Goal: Navigation & Orientation: Understand site structure

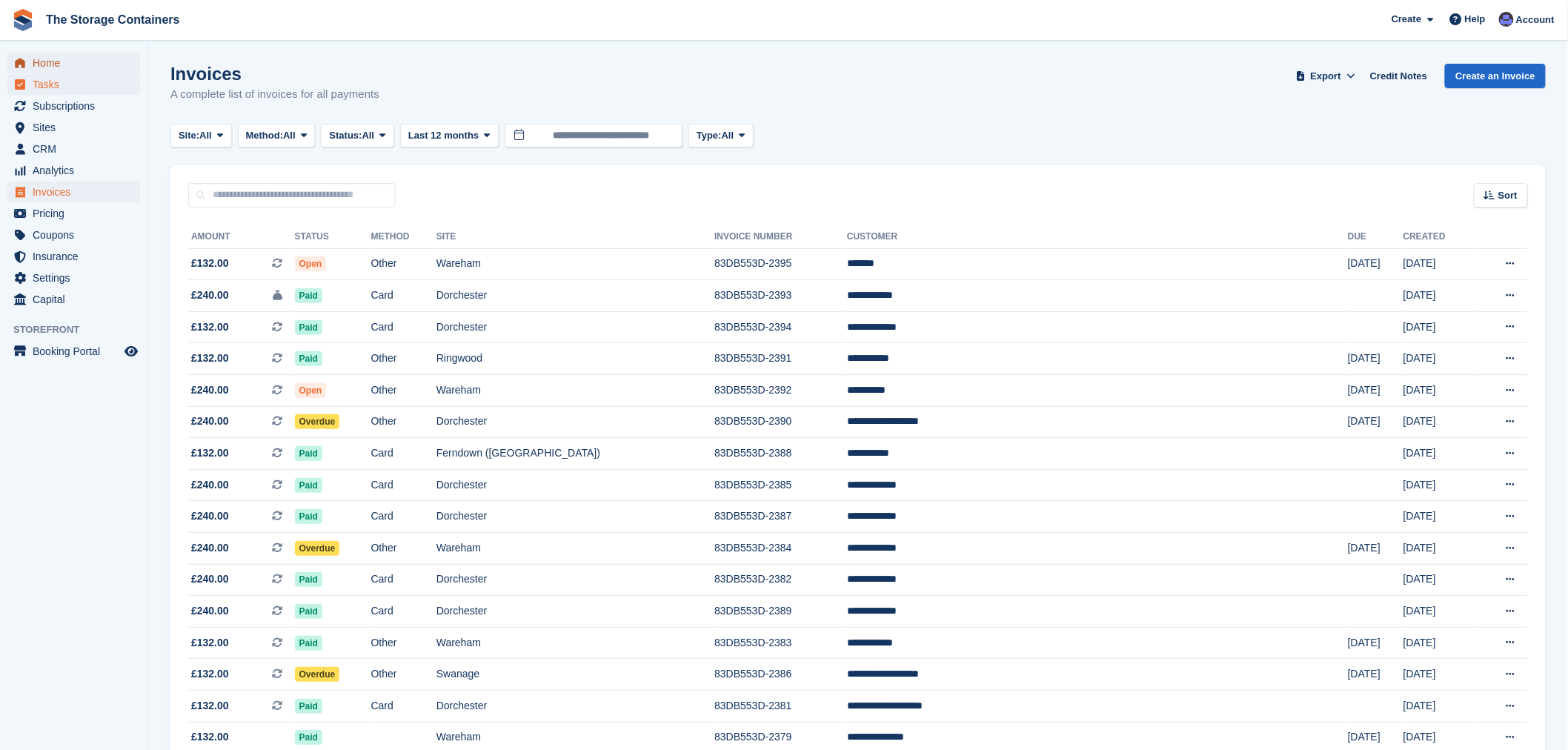
drag, startPoint x: 61, startPoint y: 59, endPoint x: 108, endPoint y: 79, distance: 51.1
click at [61, 59] on span "Home" at bounding box center [78, 62] width 89 height 20
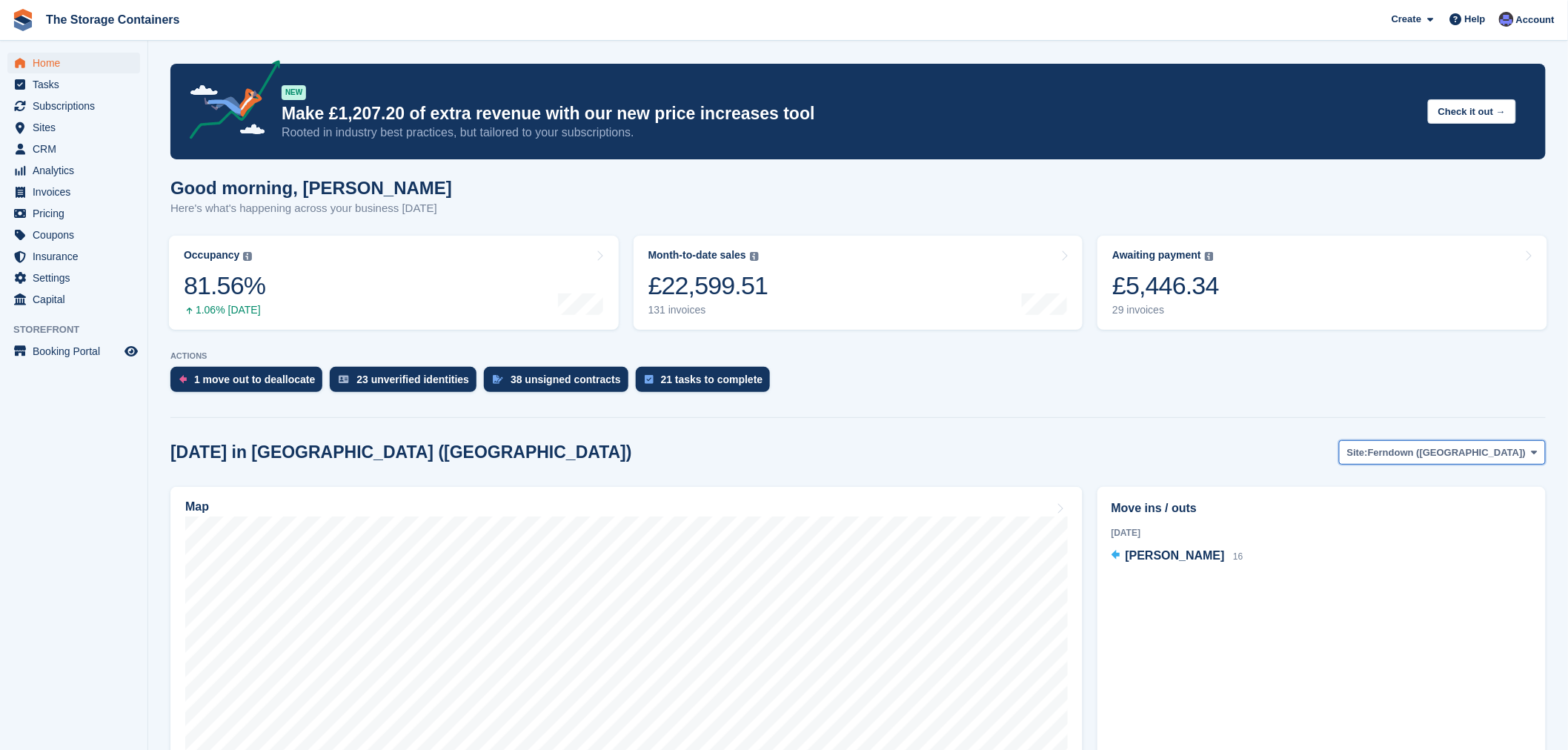
click at [1455, 445] on span "Ferndown ([GEOGRAPHIC_DATA])" at bounding box center [1447, 452] width 158 height 15
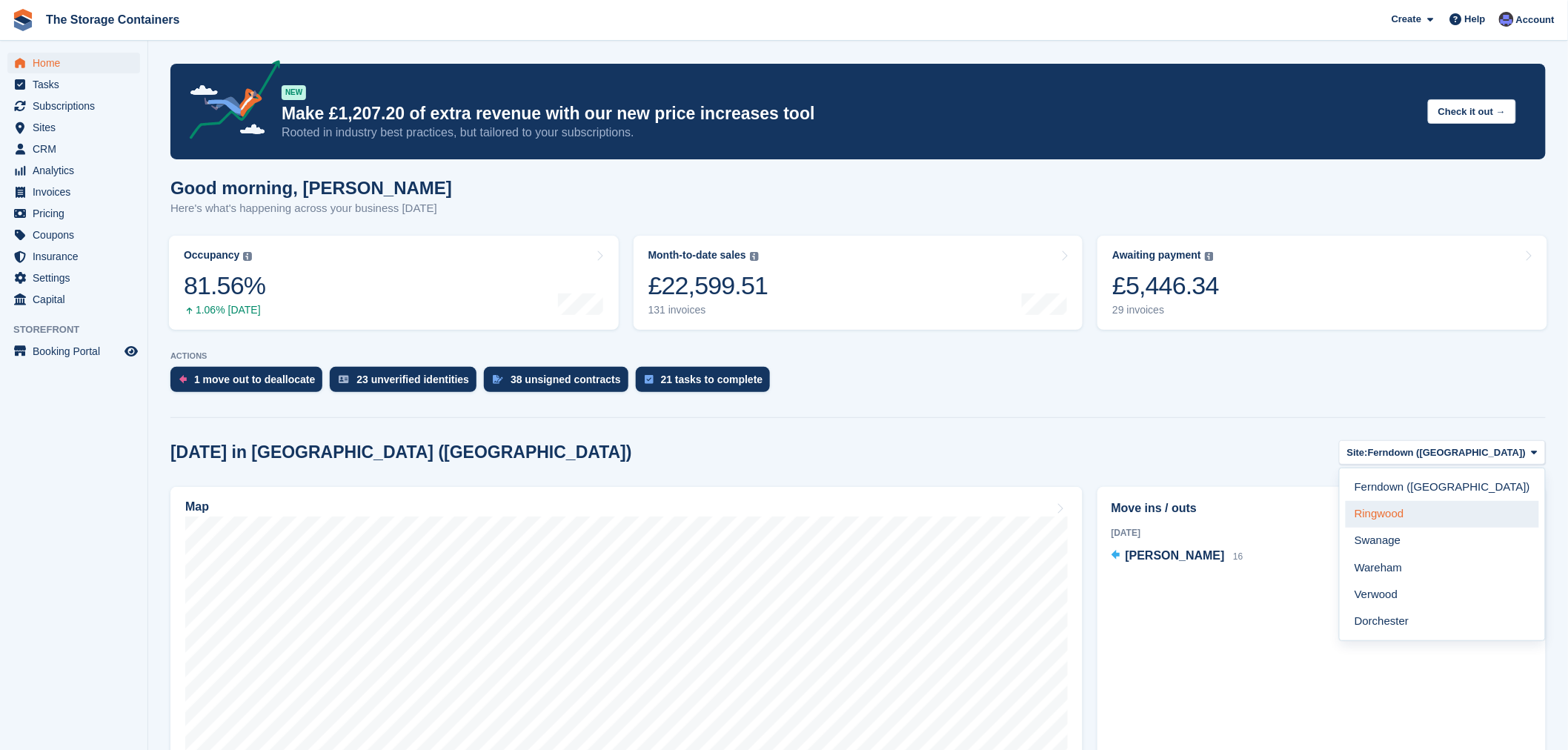
click at [1459, 512] on link "Ringwood" at bounding box center [1442, 513] width 193 height 26
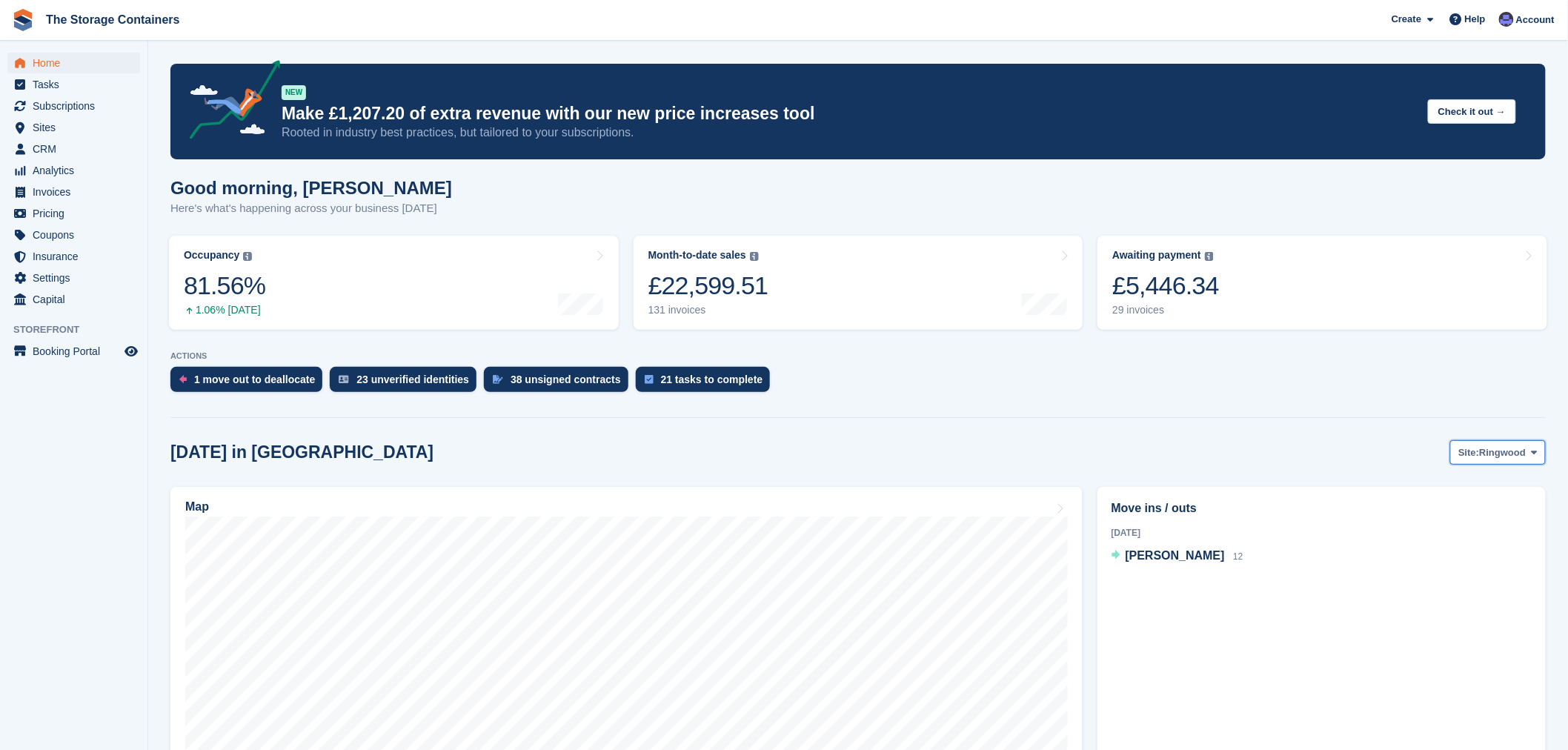
click at [1468, 453] on span "Site:" at bounding box center [1468, 452] width 20 height 15
click at [1302, 459] on div "[DATE] in [GEOGRAPHIC_DATA] Site: [GEOGRAPHIC_DATA] [GEOGRAPHIC_DATA] ([GEOGRAP…" at bounding box center [858, 452] width 1375 height 24
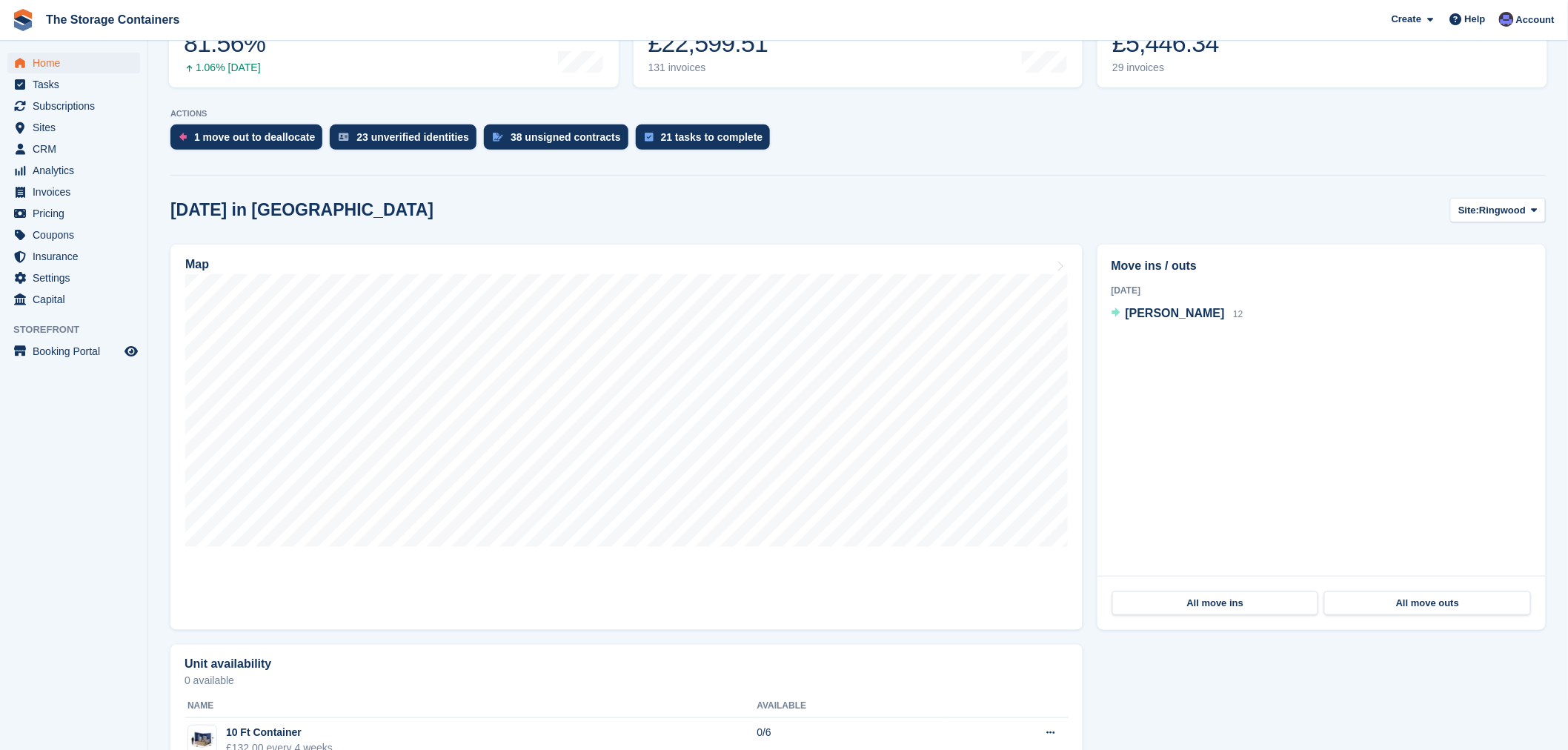
scroll to position [246, 0]
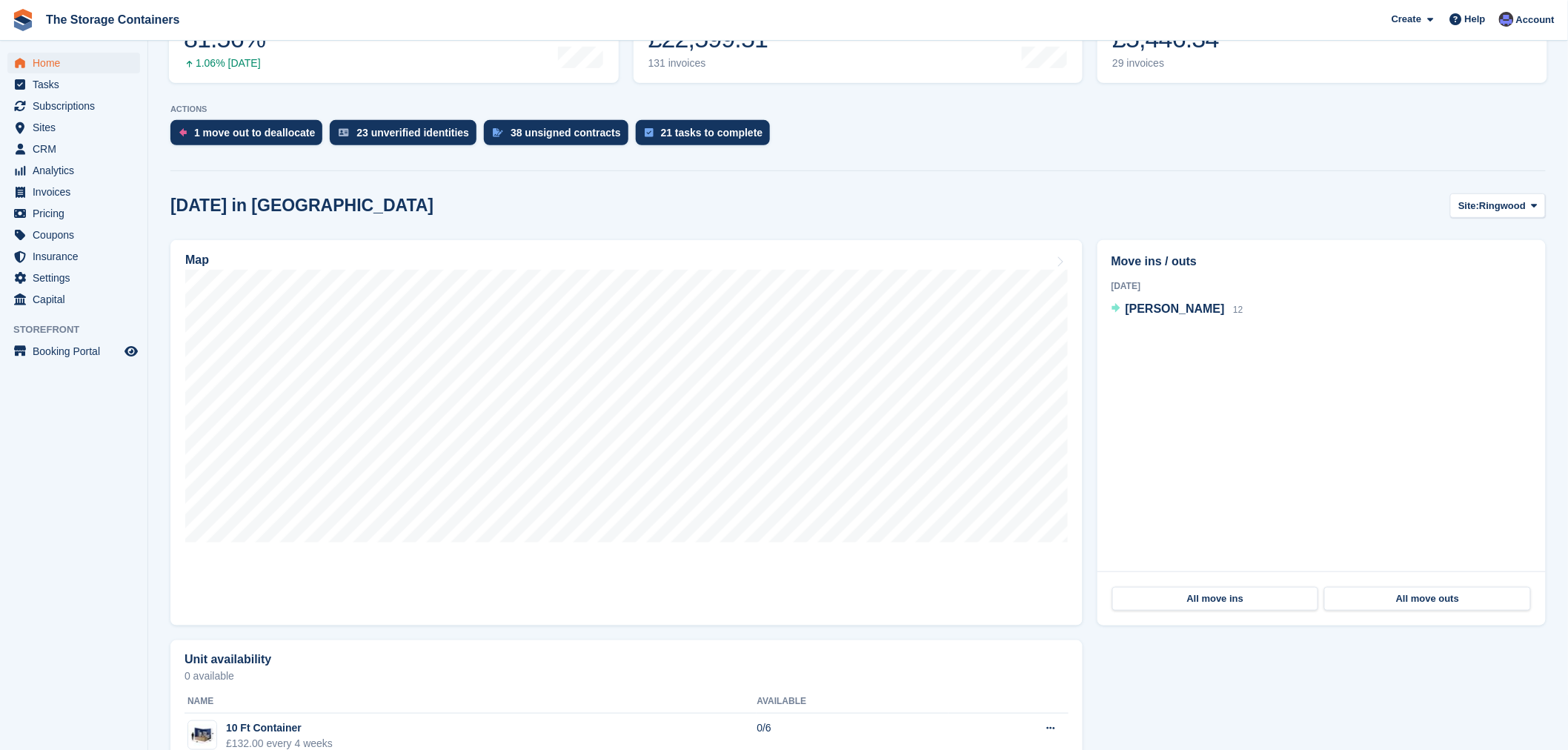
click at [1118, 677] on div "Unit availability 0 available Name Available 10 Ft Container £132.00 every 4 we…" at bounding box center [858, 730] width 1390 height 194
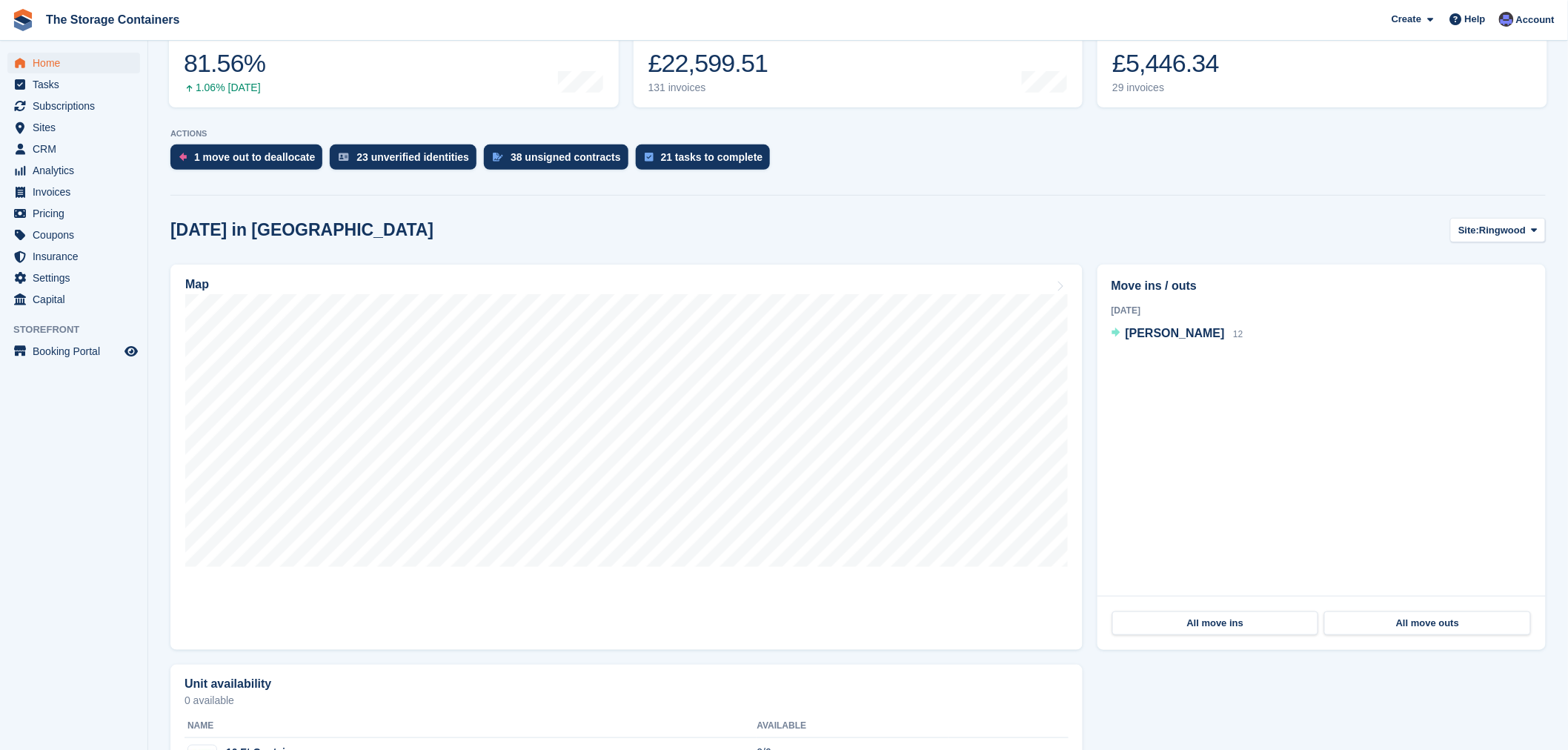
scroll to position [173, 0]
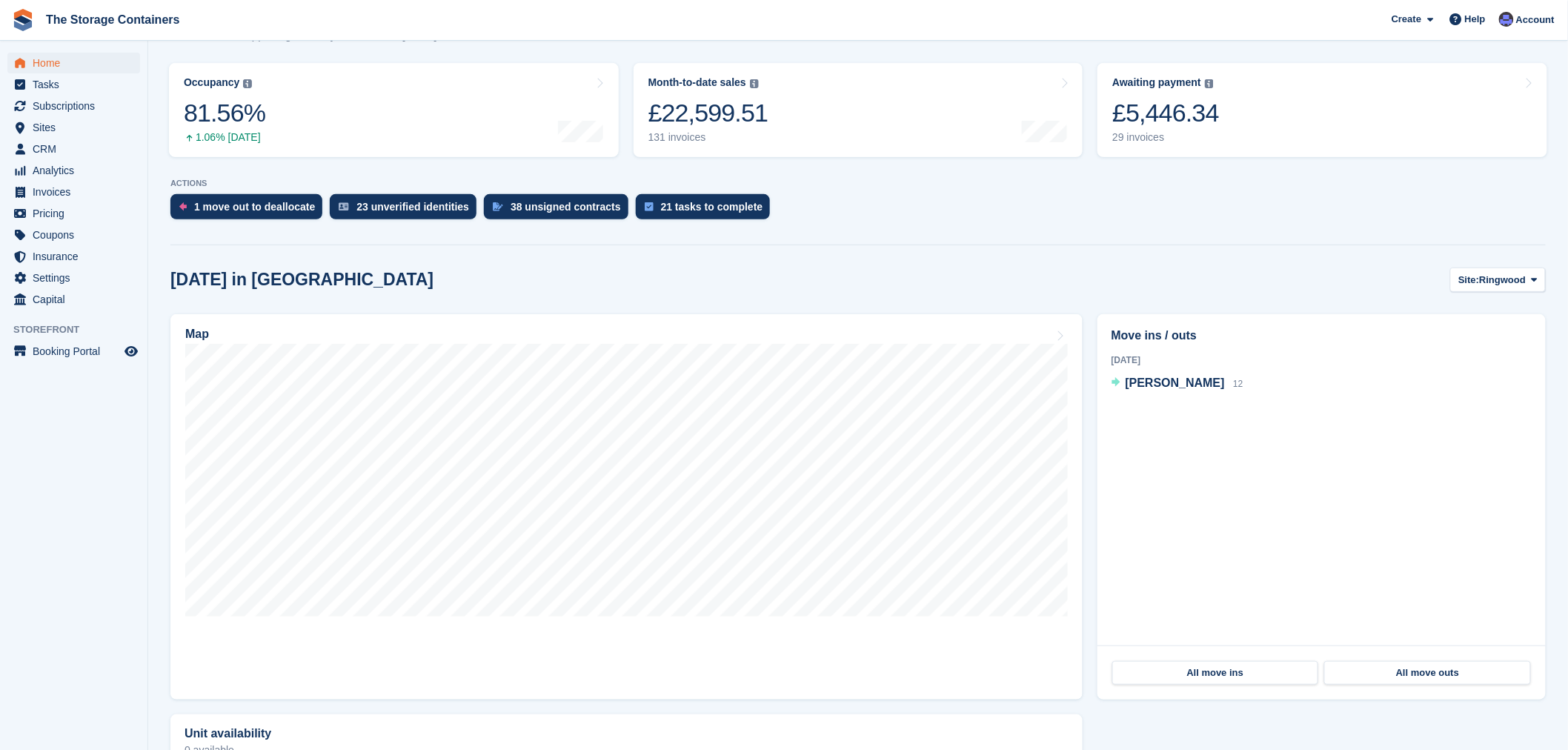
click at [1098, 282] on div "Today in Ringwood Site: Ringwood Ferndown (Longham) Ringwood Swanage Wareham Ve…" at bounding box center [858, 279] width 1375 height 24
click at [1172, 376] on span "Jessica Harding" at bounding box center [1175, 382] width 99 height 13
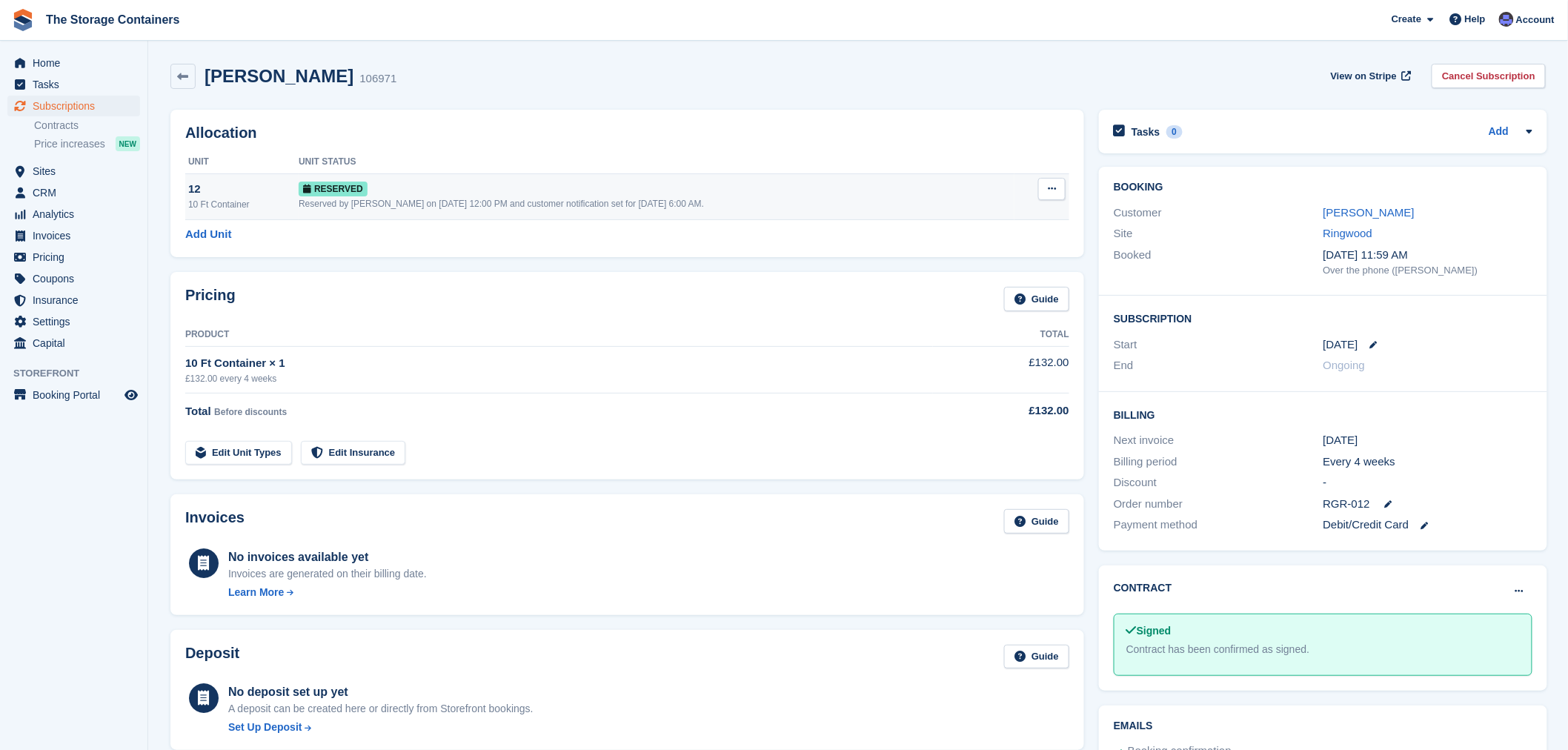
click at [1051, 198] on button at bounding box center [1052, 188] width 27 height 22
click at [972, 155] on th "Unit Status" at bounding box center [657, 162] width 716 height 23
click at [180, 73] on icon at bounding box center [182, 76] width 11 height 11
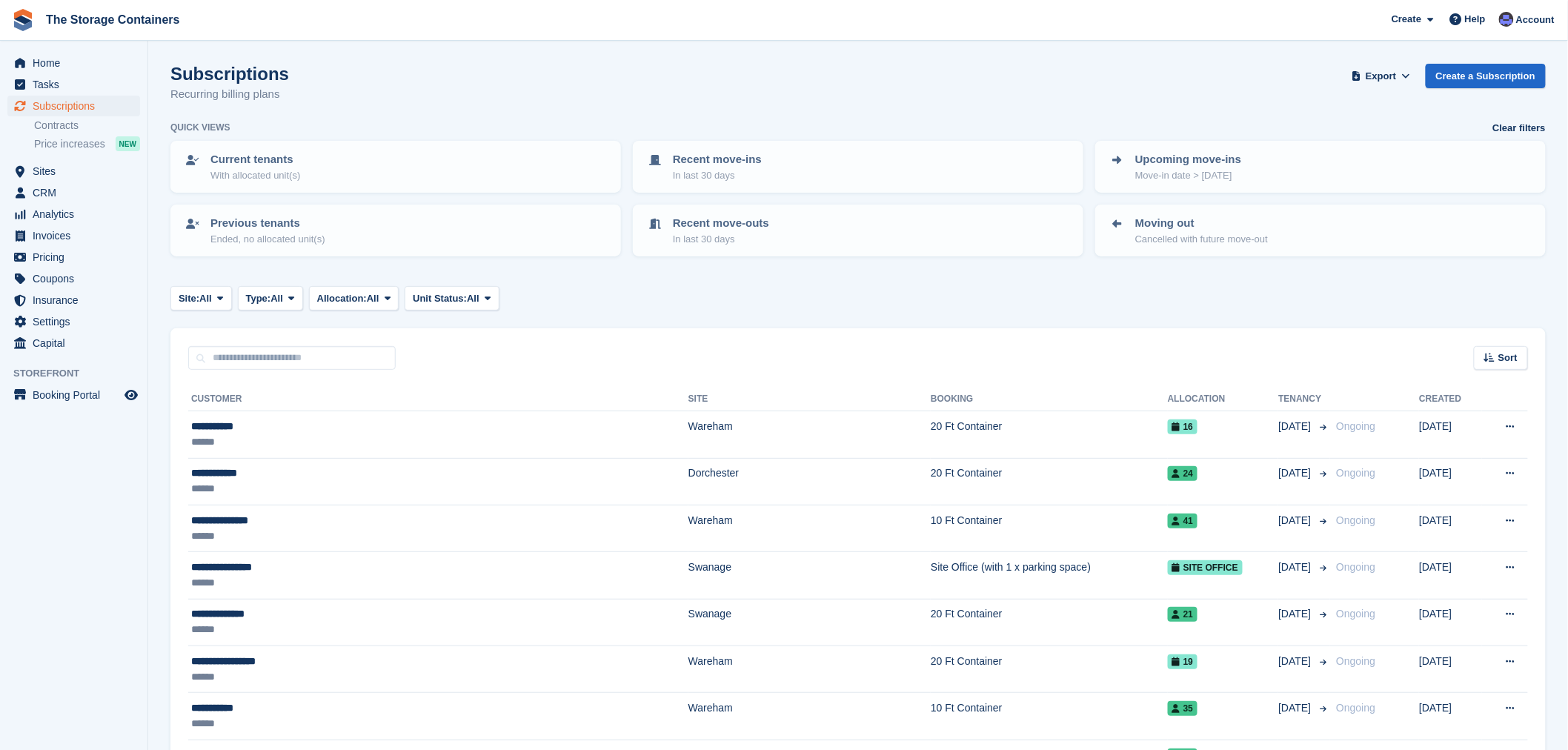
click at [26, 191] on span "menu" at bounding box center [19, 192] width 17 height 17
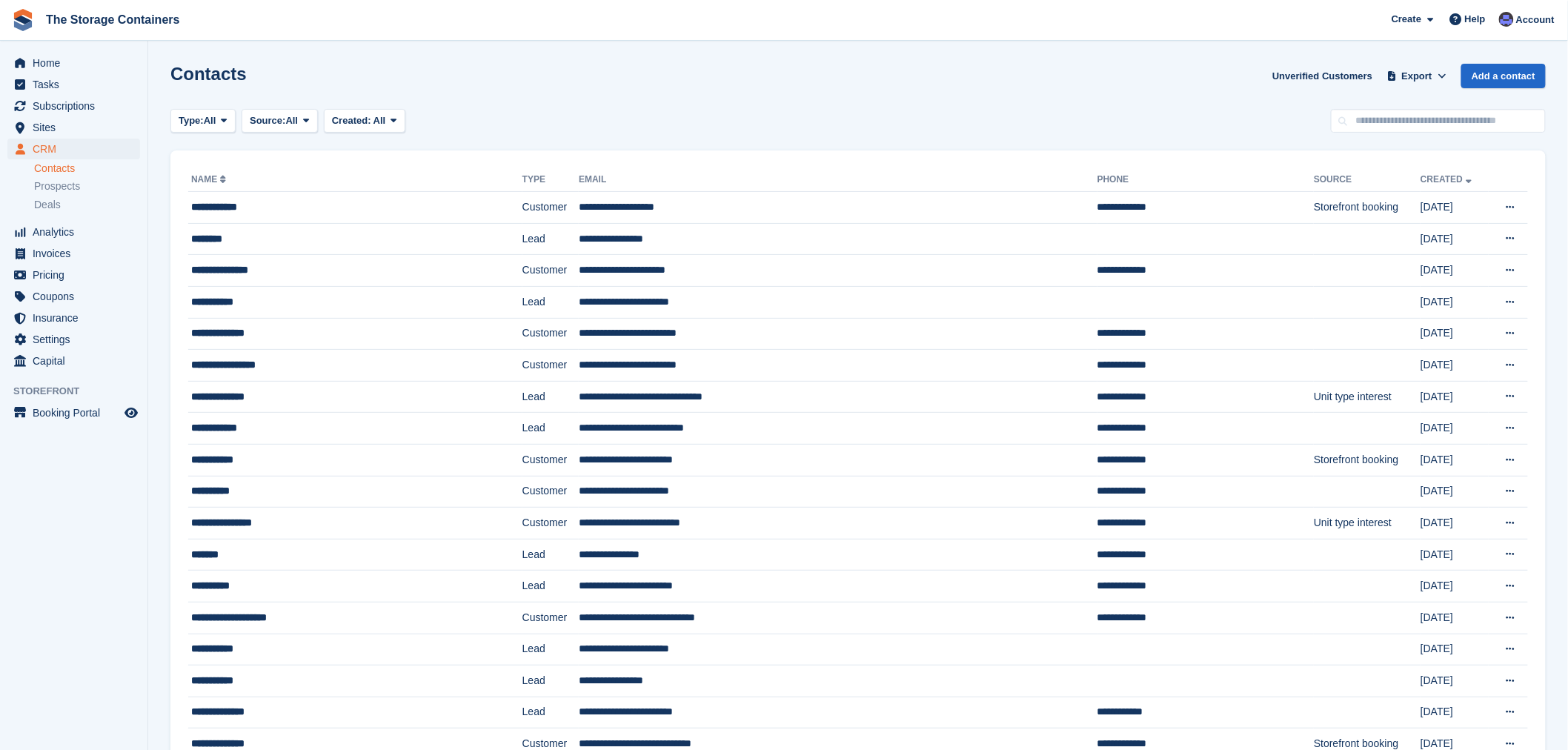
click at [595, 109] on div "Type: All All Lead Customer Source: All All Storefront Backoffice Pre-Opening i…" at bounding box center [858, 120] width 1375 height 24
click at [597, 109] on div "Type: All All Lead Customer Source: All All Storefront Backoffice Pre-Opening i…" at bounding box center [858, 120] width 1375 height 24
click at [70, 124] on span "Sites" at bounding box center [78, 127] width 89 height 20
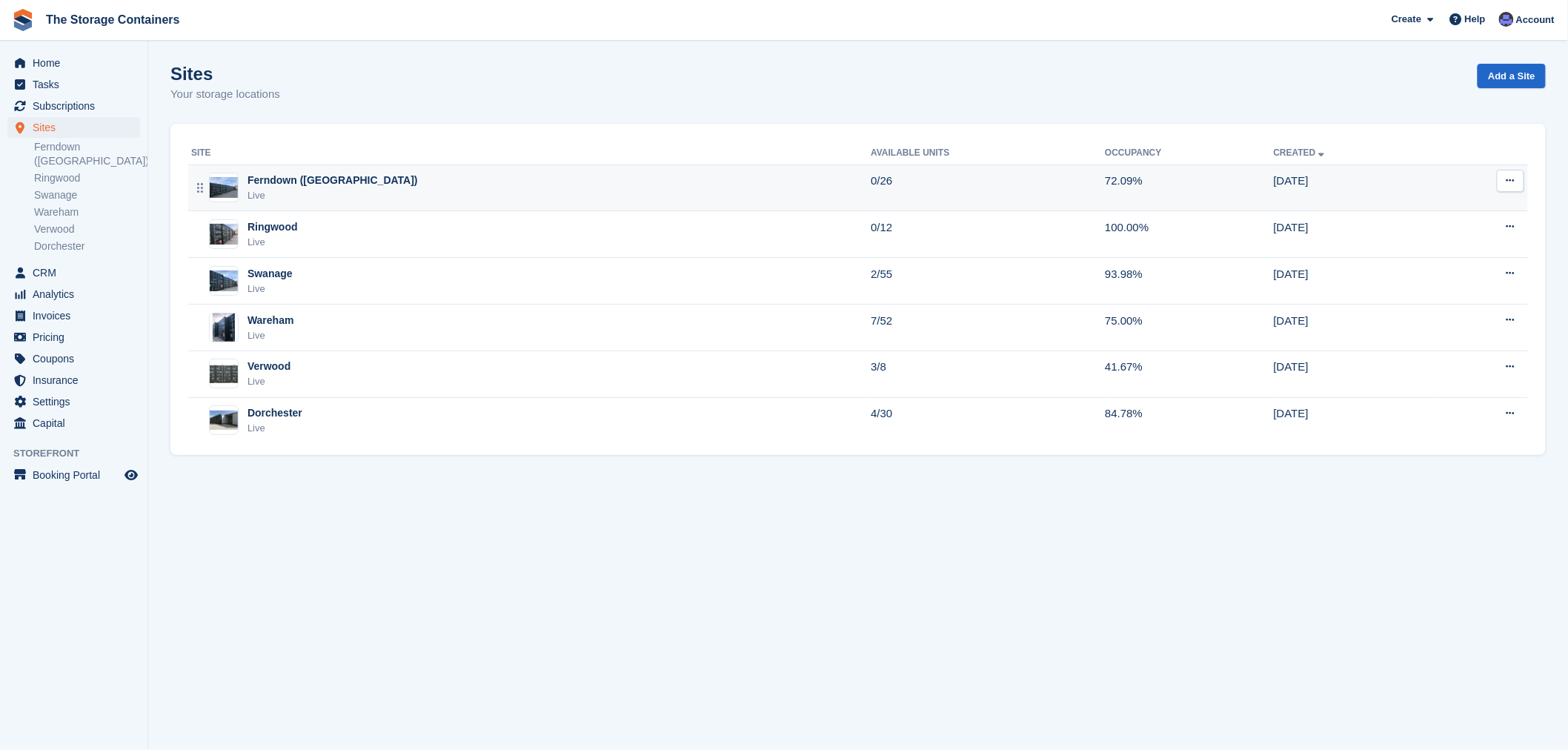
click at [431, 196] on div "Ferndown (Longham) Live" at bounding box center [531, 187] width 679 height 30
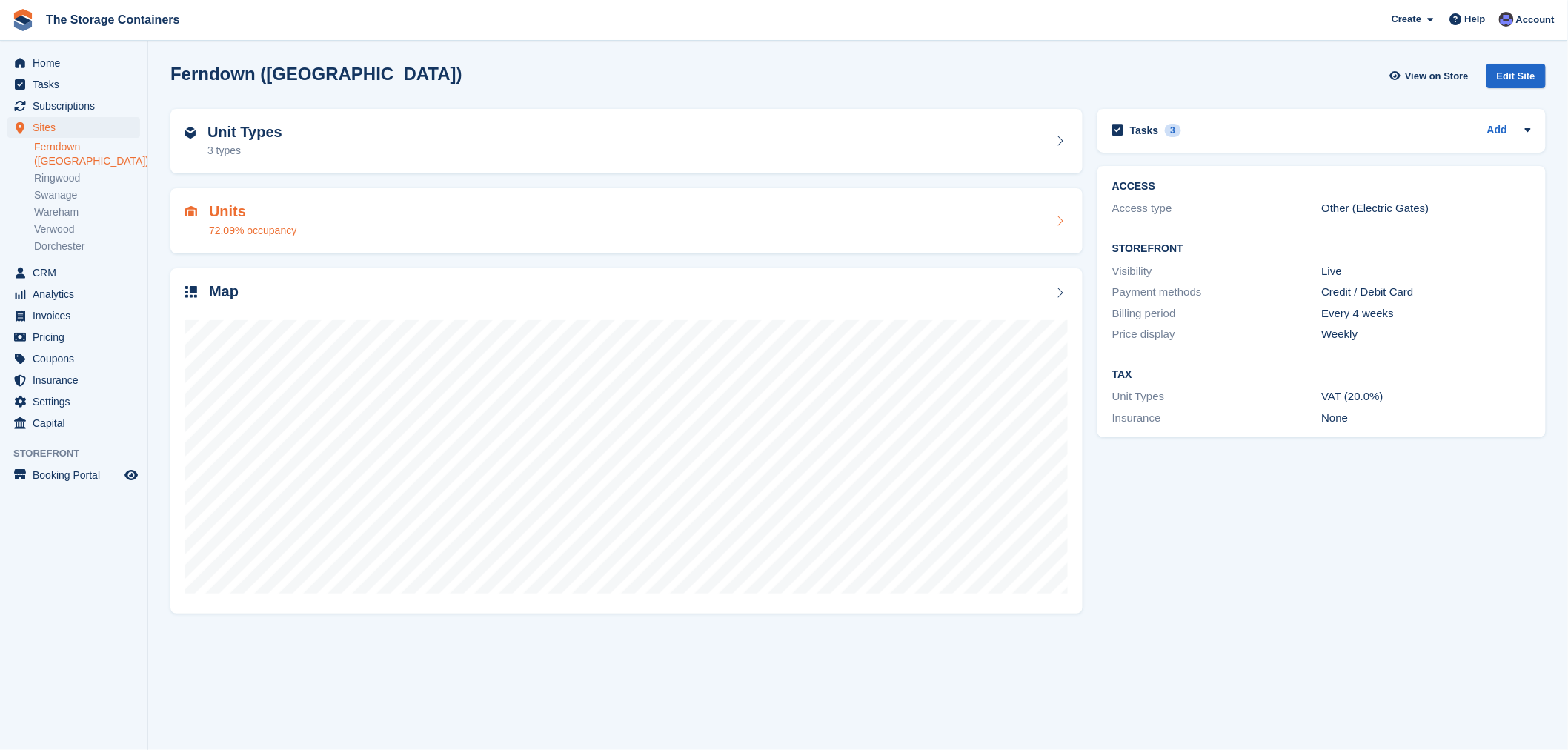
click at [519, 209] on div "Units 72.09% occupancy" at bounding box center [626, 220] width 882 height 36
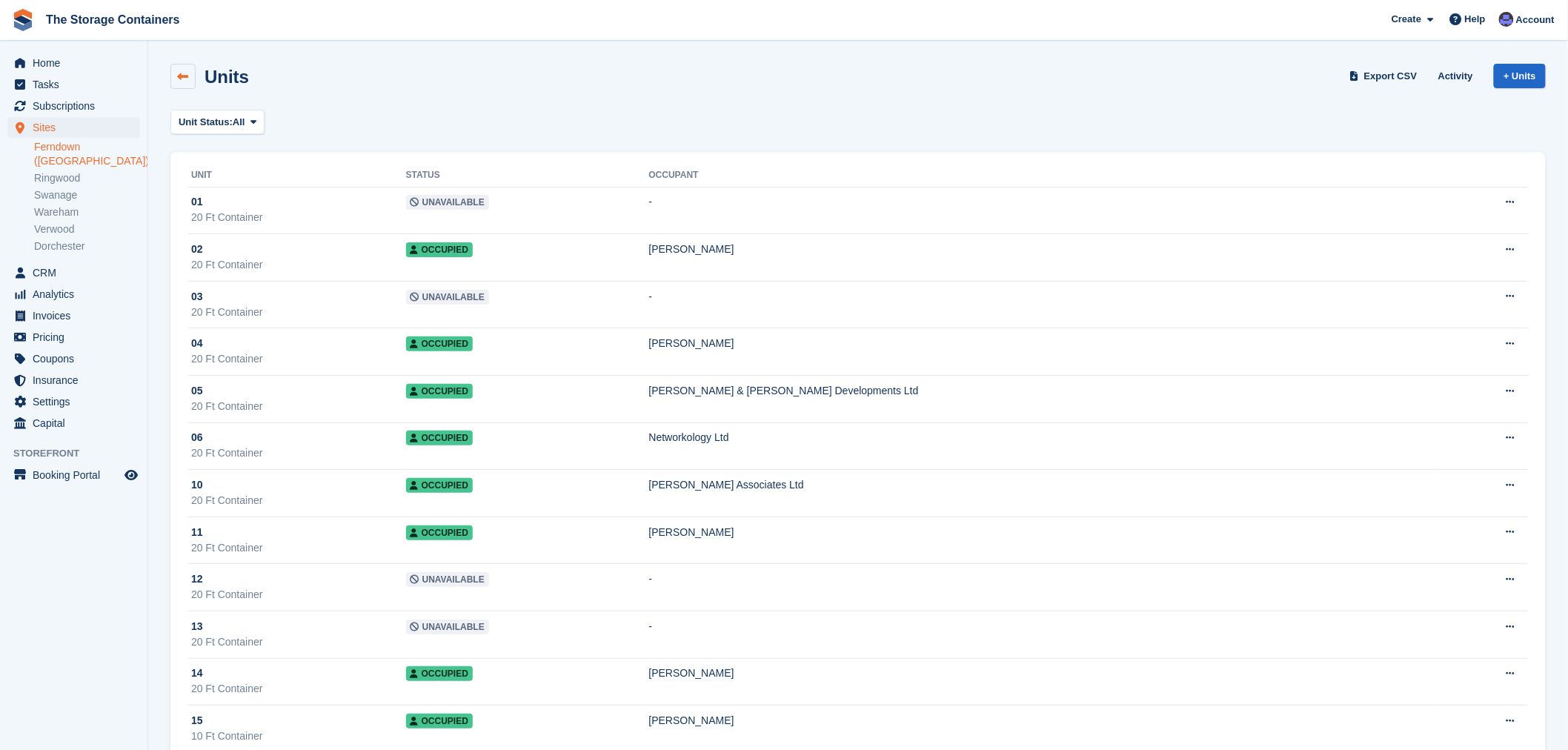
click at [194, 80] on link at bounding box center [183, 77] width 25 height 25
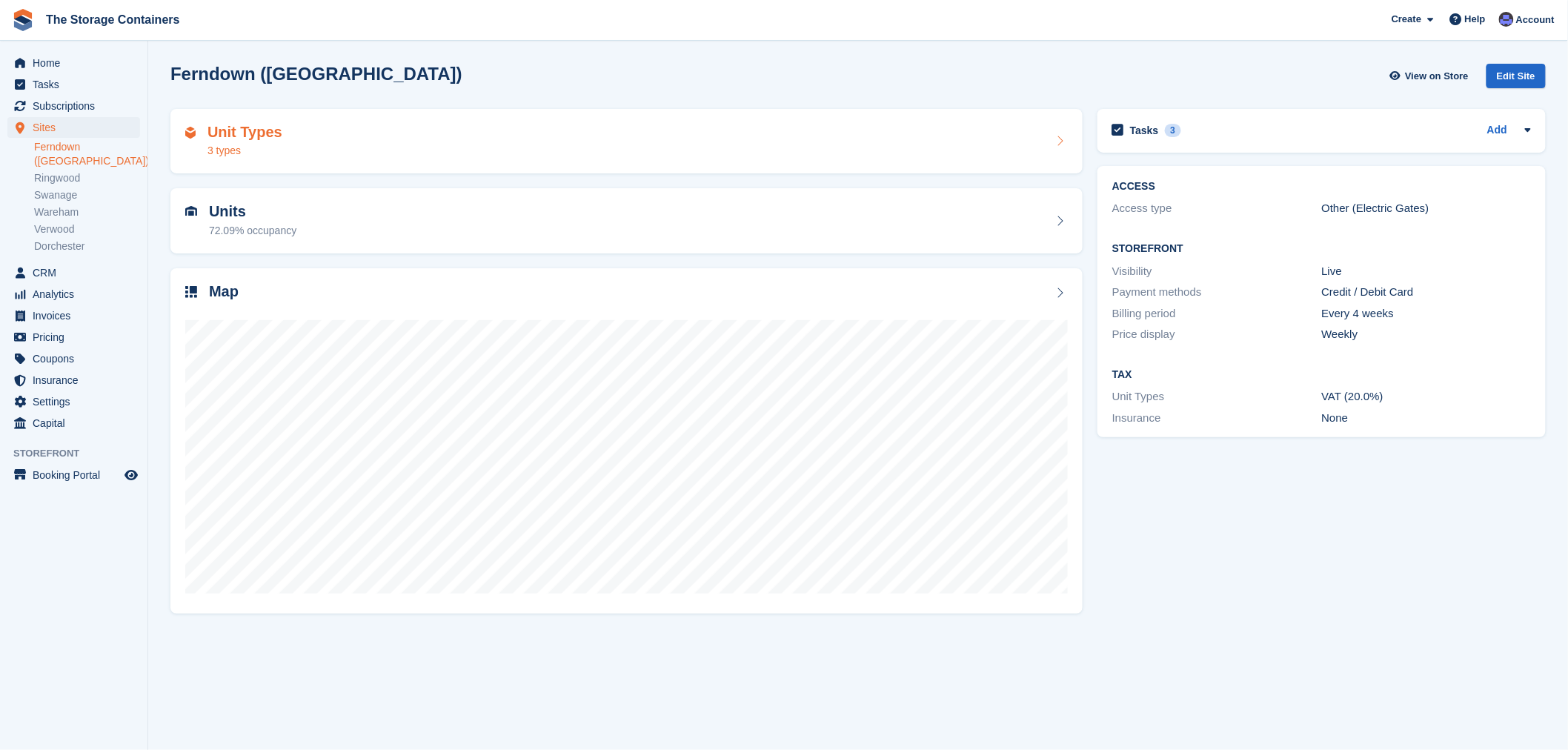
drag, startPoint x: 0, startPoint y: 0, endPoint x: 530, endPoint y: 141, distance: 548.4
click at [530, 141] on div "Unit Types 3 types" at bounding box center [626, 142] width 882 height 36
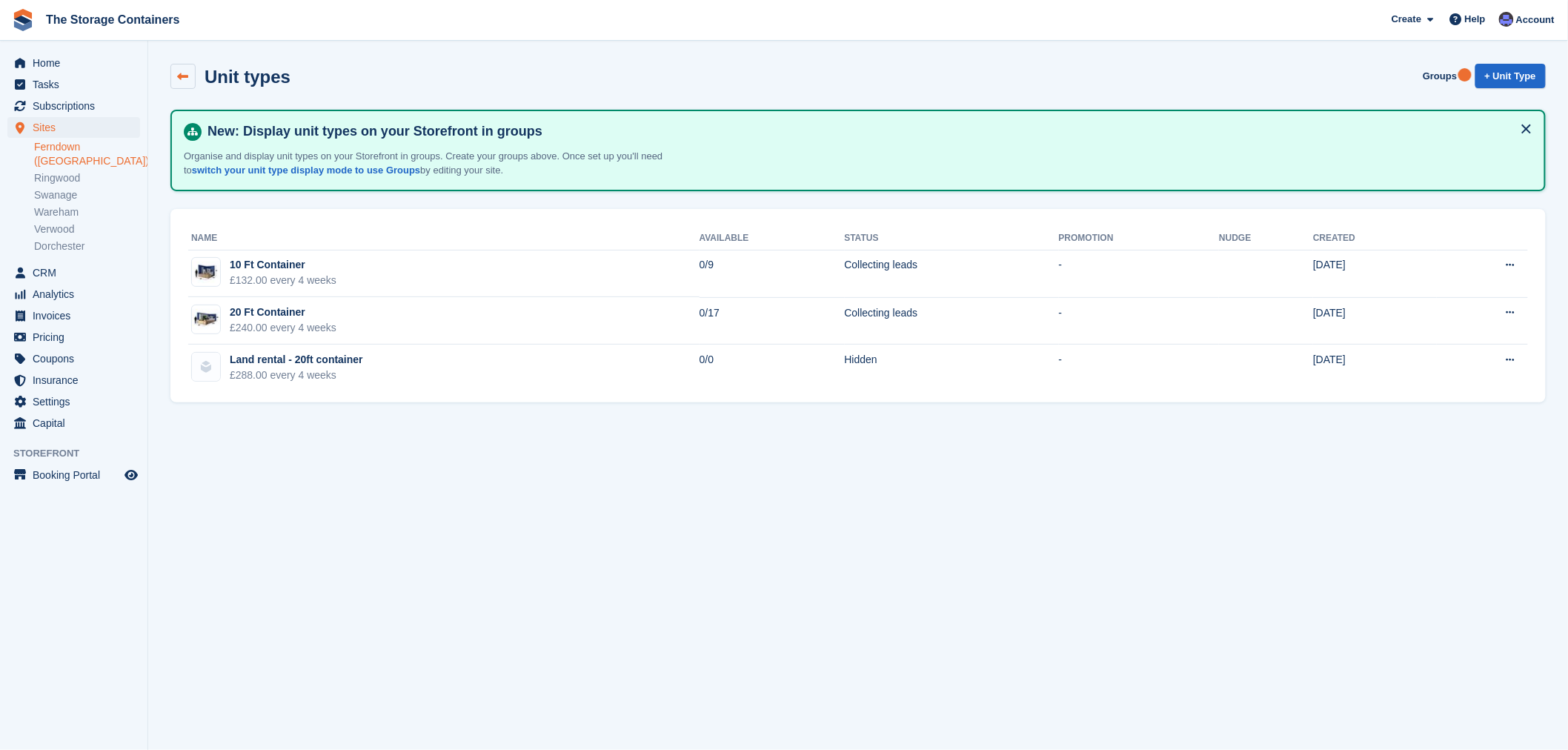
click at [173, 74] on link at bounding box center [183, 77] width 25 height 25
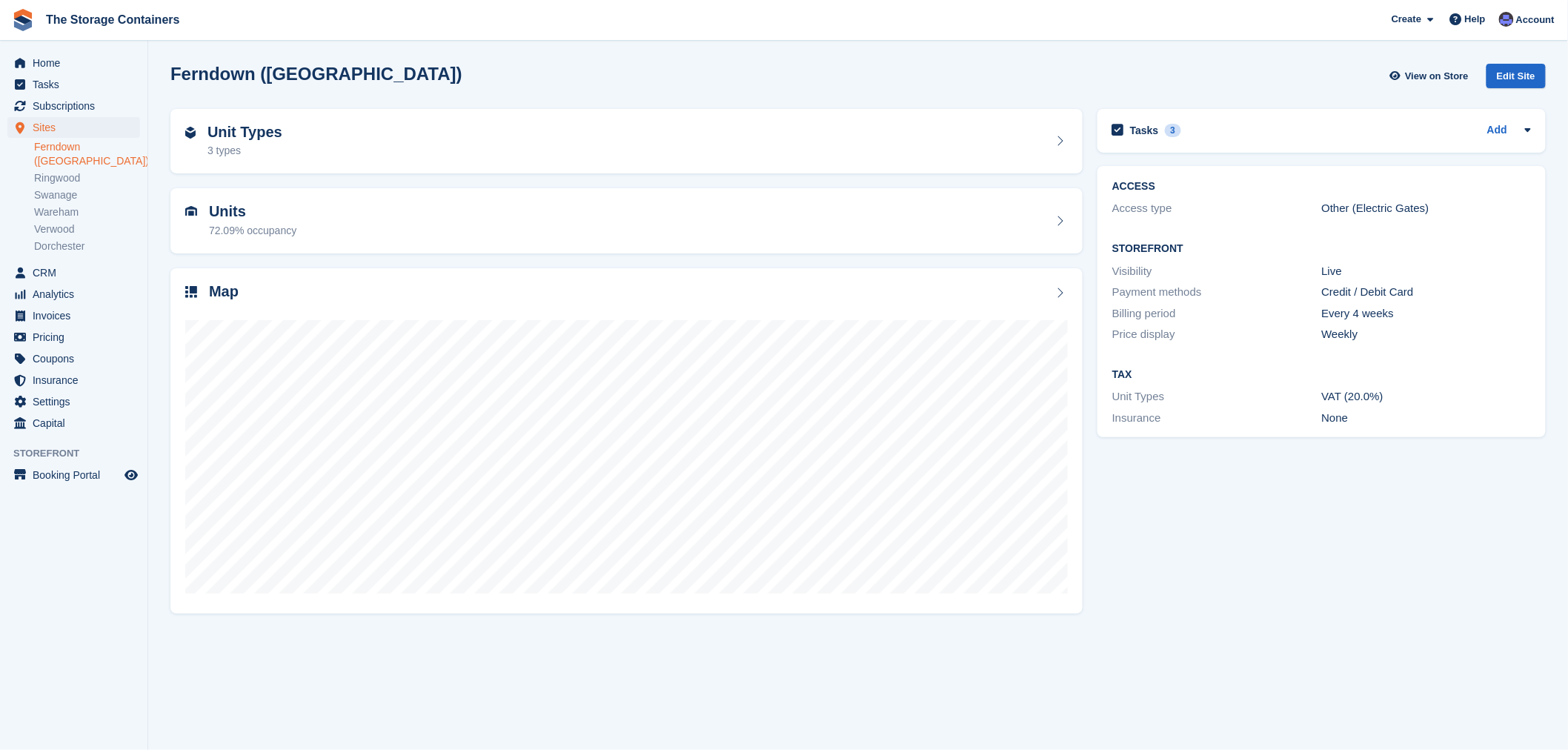
click at [43, 171] on link "Ringwood" at bounding box center [86, 178] width 106 height 15
click at [403, 149] on div "Unit Types 2 types" at bounding box center [626, 142] width 882 height 36
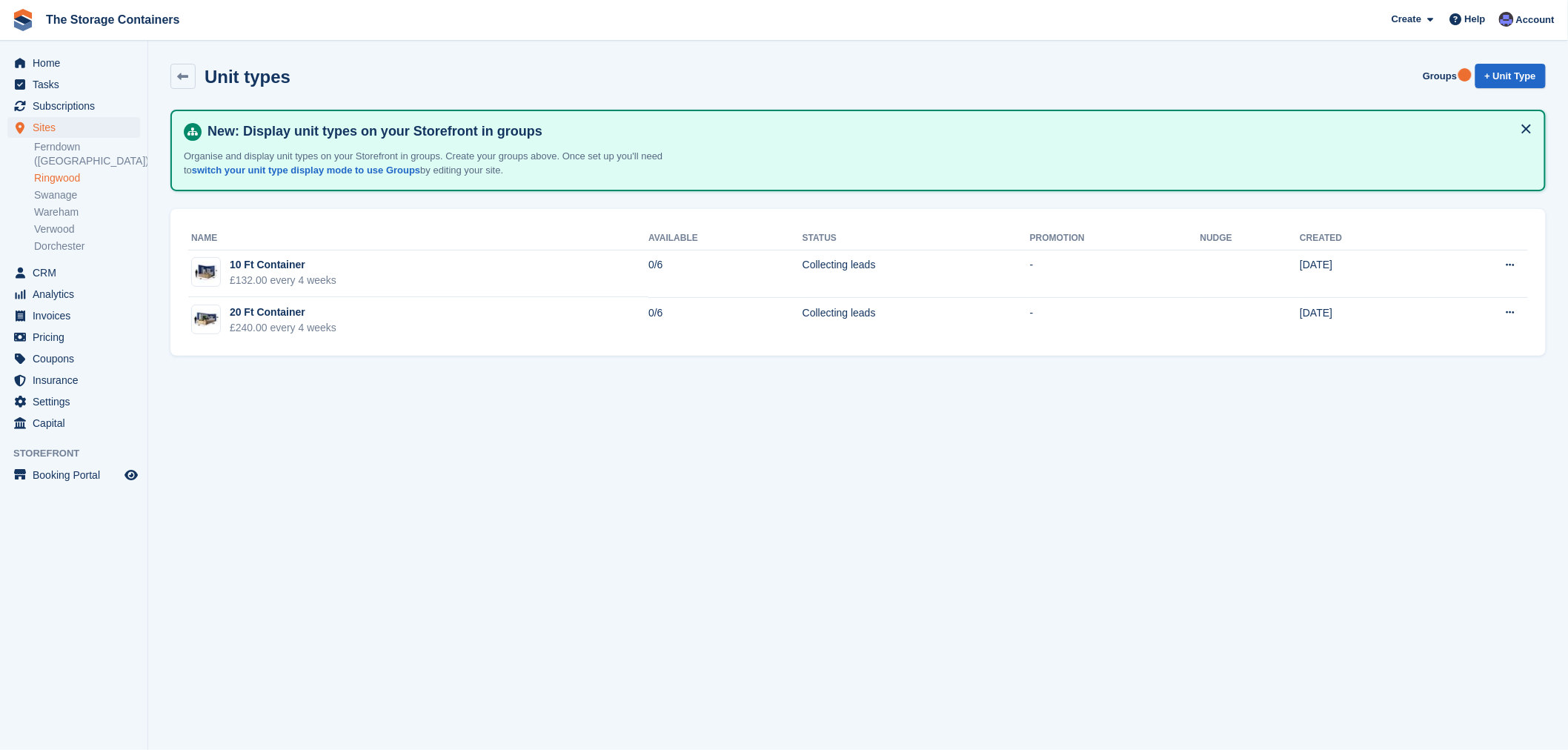
click at [512, 432] on section "Unit types Groups + Unit Type New: Display unit types on your Storefront in gro…" at bounding box center [858, 375] width 1420 height 750
click at [180, 77] on icon at bounding box center [182, 76] width 11 height 11
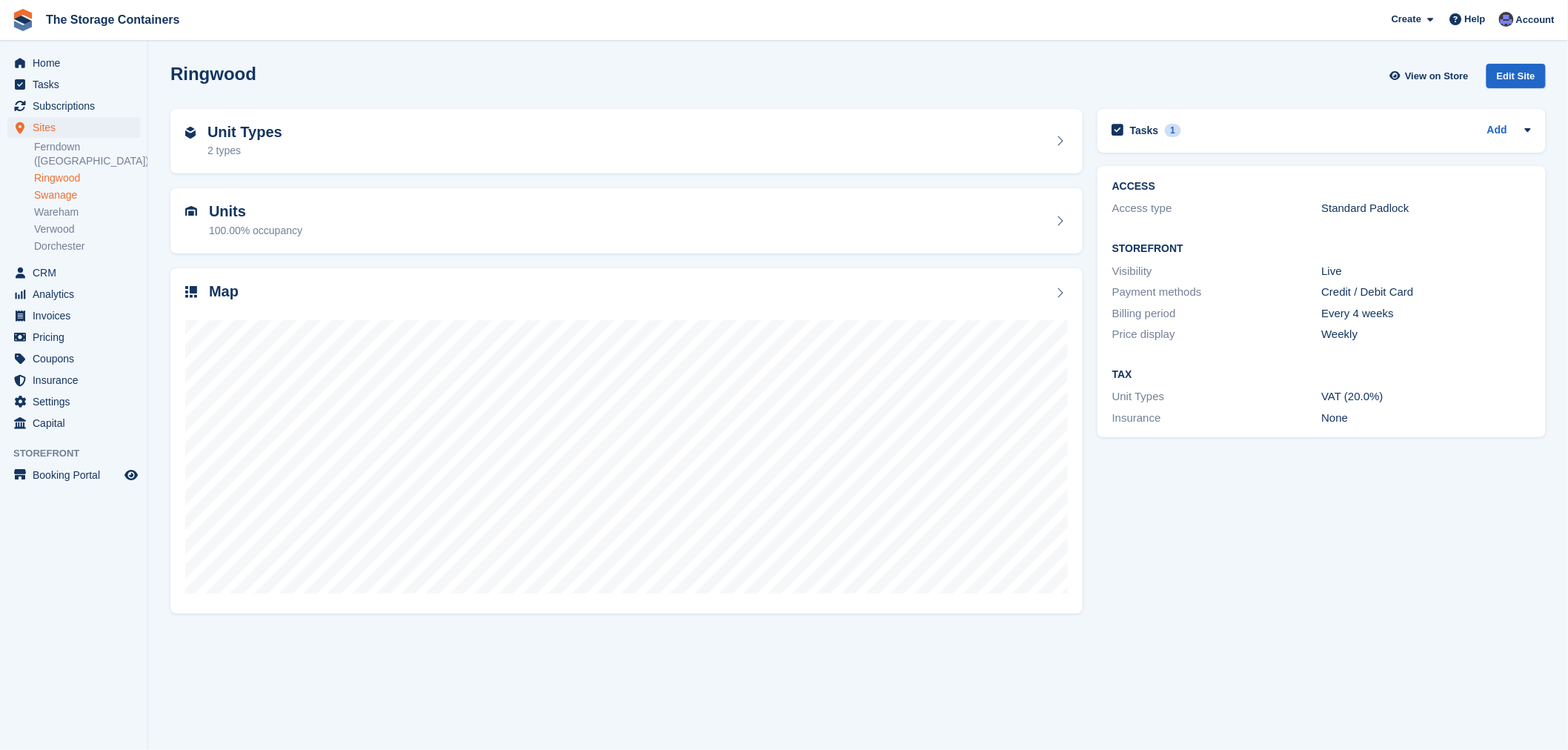
click at [64, 188] on link "Swanage" at bounding box center [86, 195] width 106 height 15
click at [432, 142] on div "Unit Types 3 types" at bounding box center [626, 142] width 882 height 36
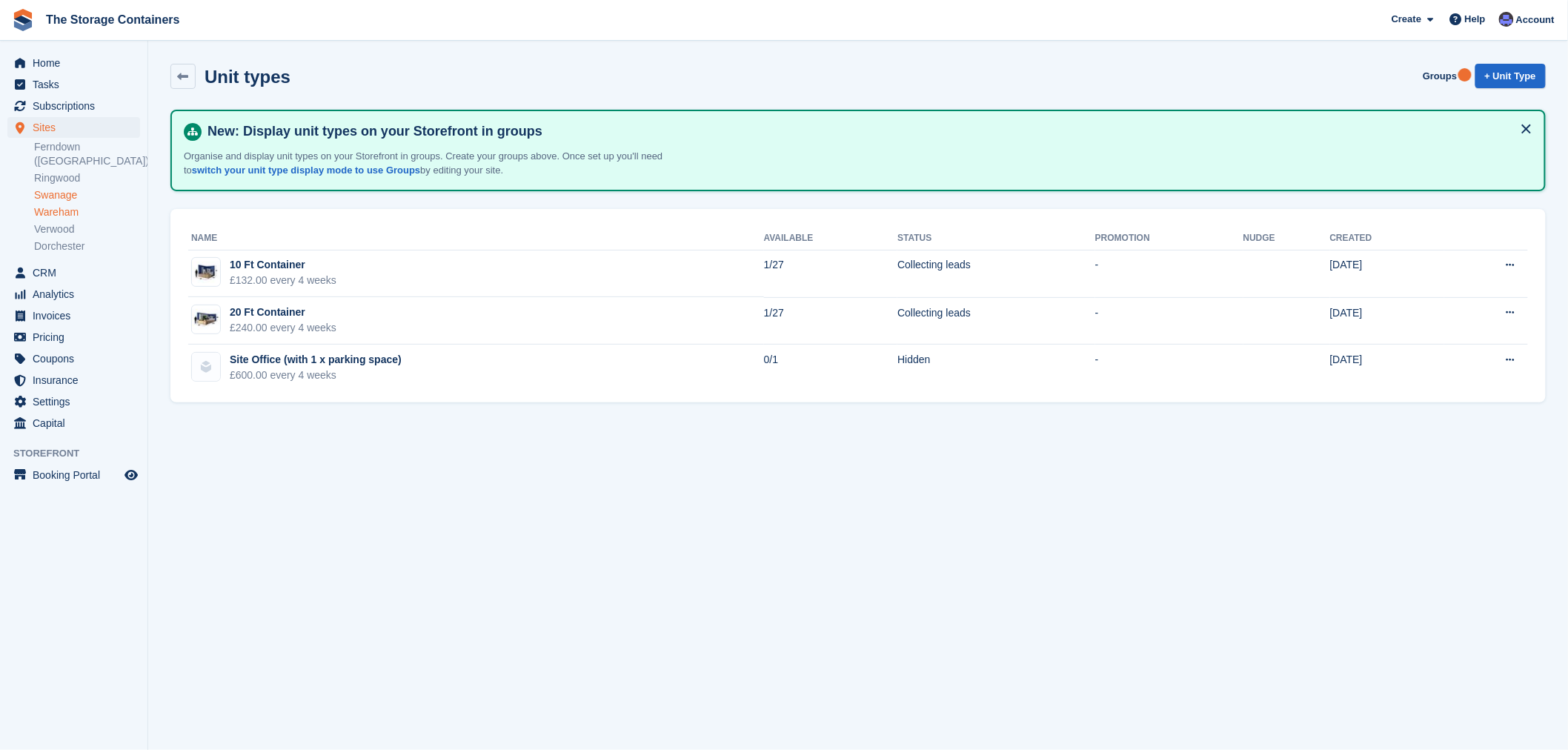
click at [55, 206] on link "Wareham" at bounding box center [86, 212] width 106 height 15
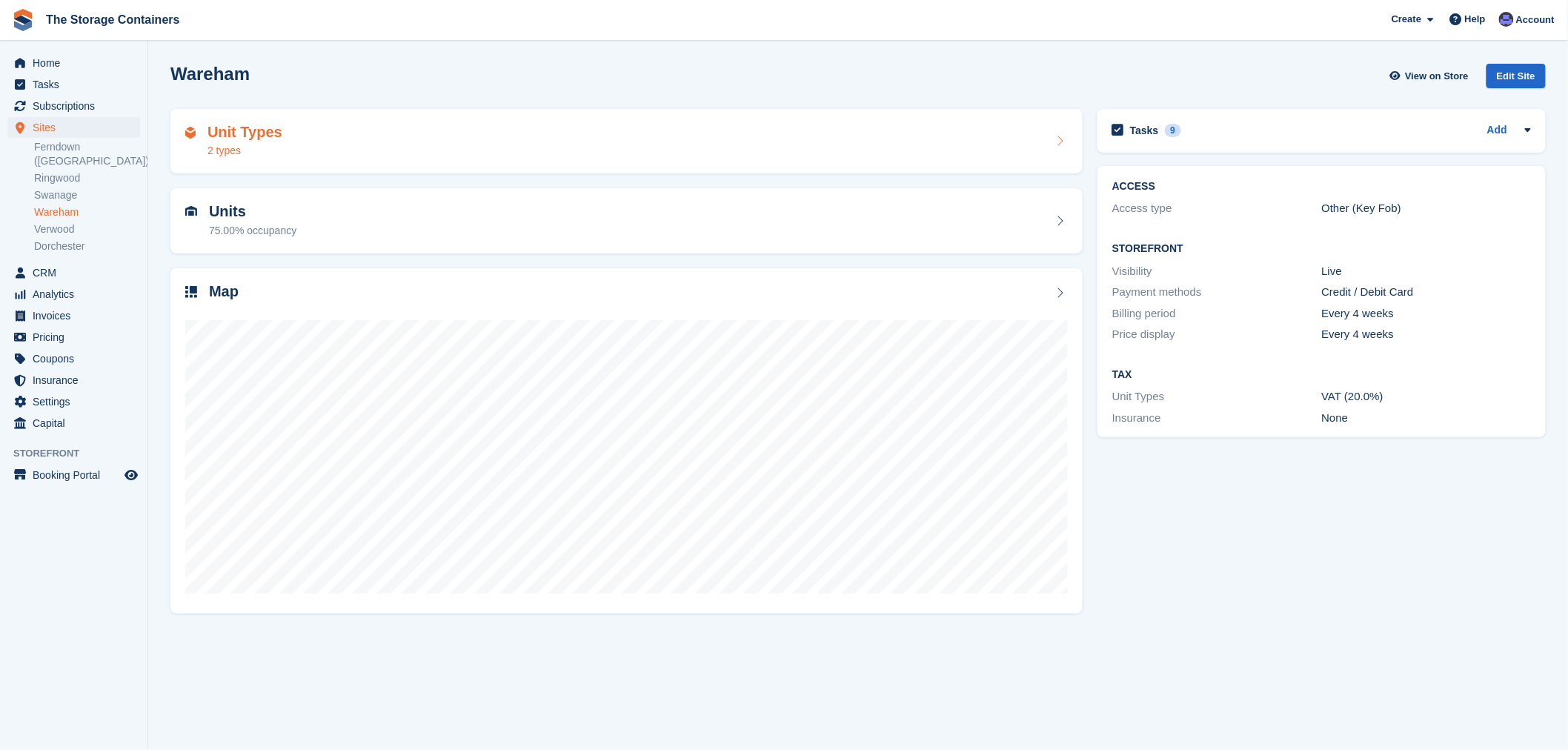
click at [357, 152] on div "Unit Types 2 types" at bounding box center [626, 142] width 882 height 36
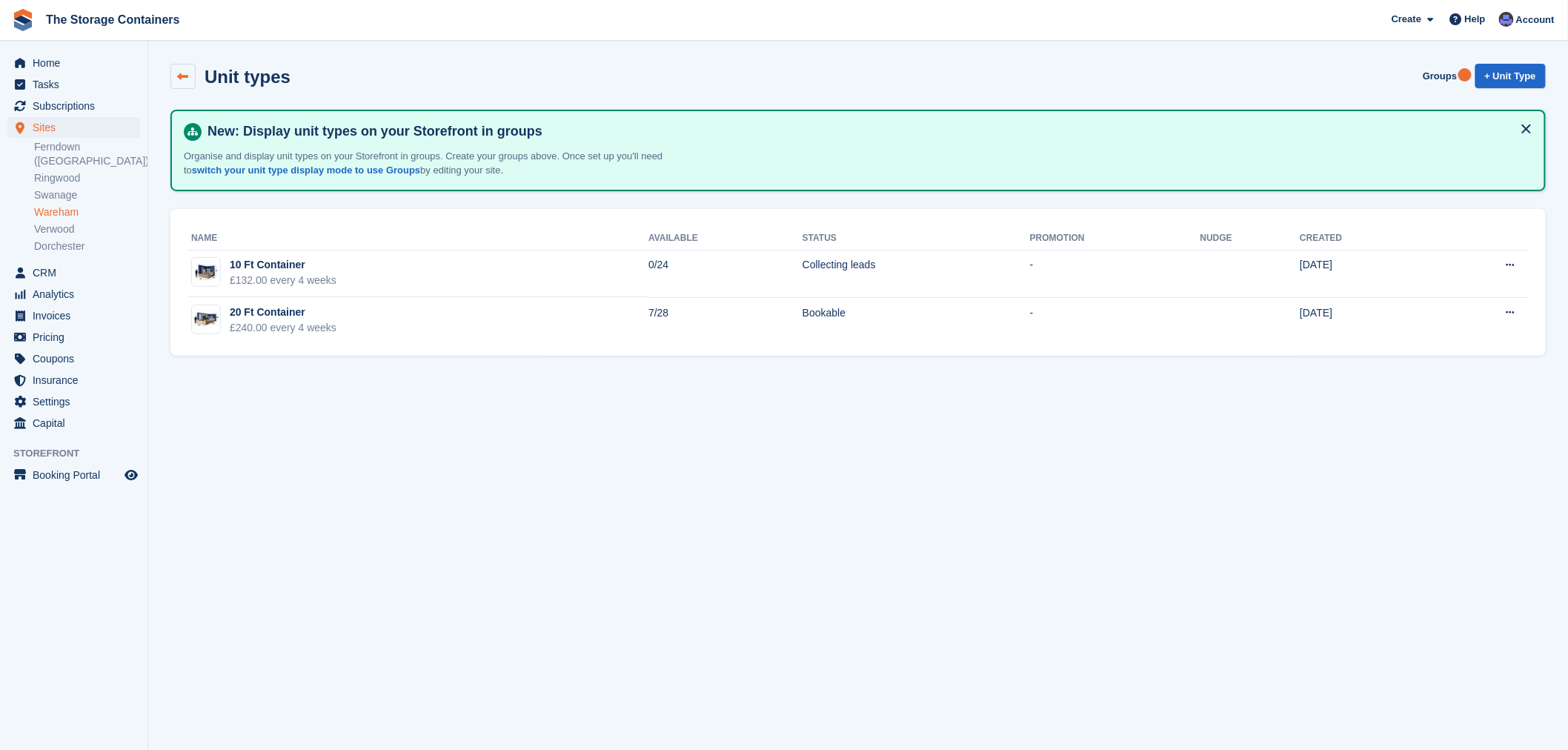
click at [171, 73] on link at bounding box center [183, 77] width 25 height 25
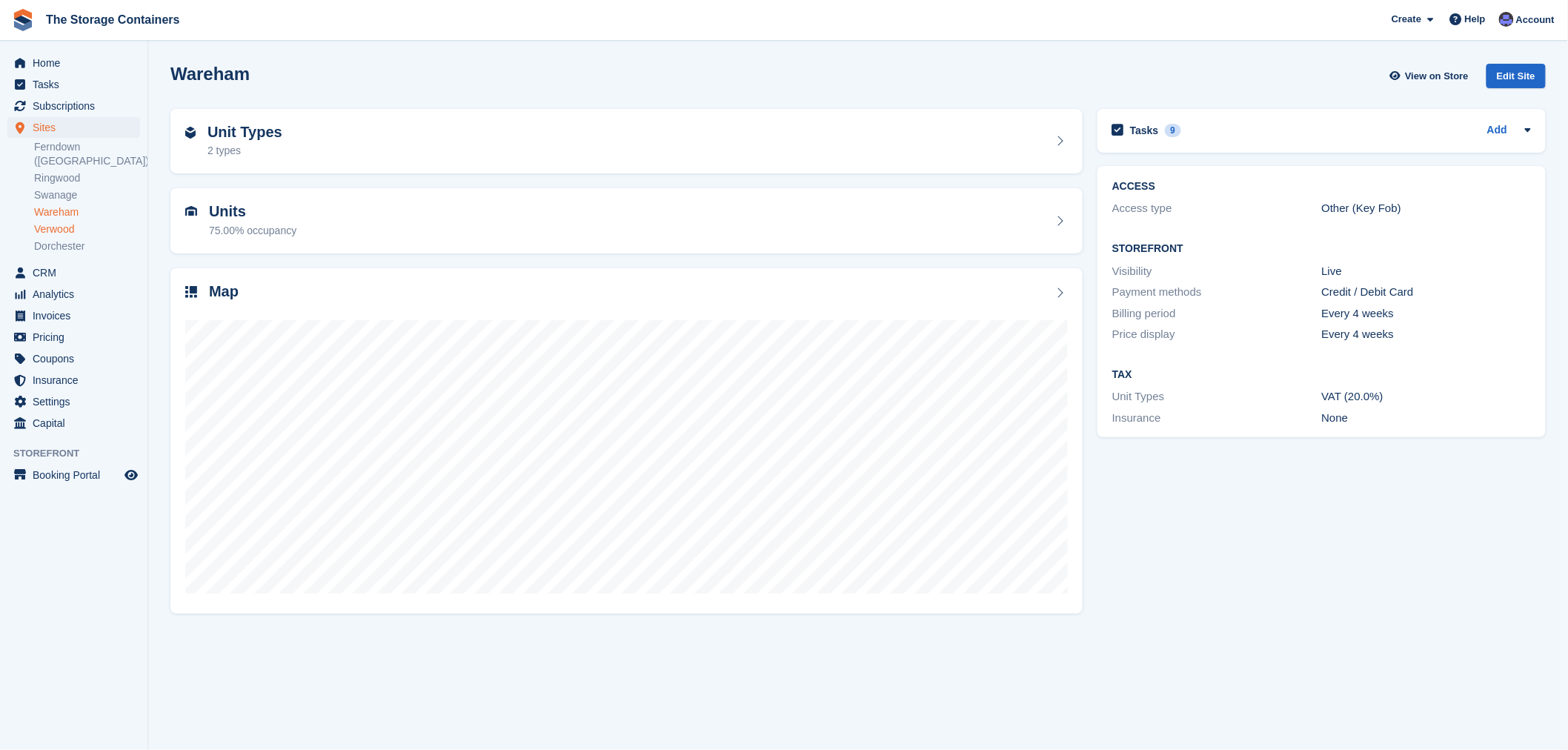
click at [61, 222] on link "Verwood" at bounding box center [86, 229] width 106 height 15
click at [550, 135] on div "Unit Types 2 types" at bounding box center [626, 142] width 882 height 36
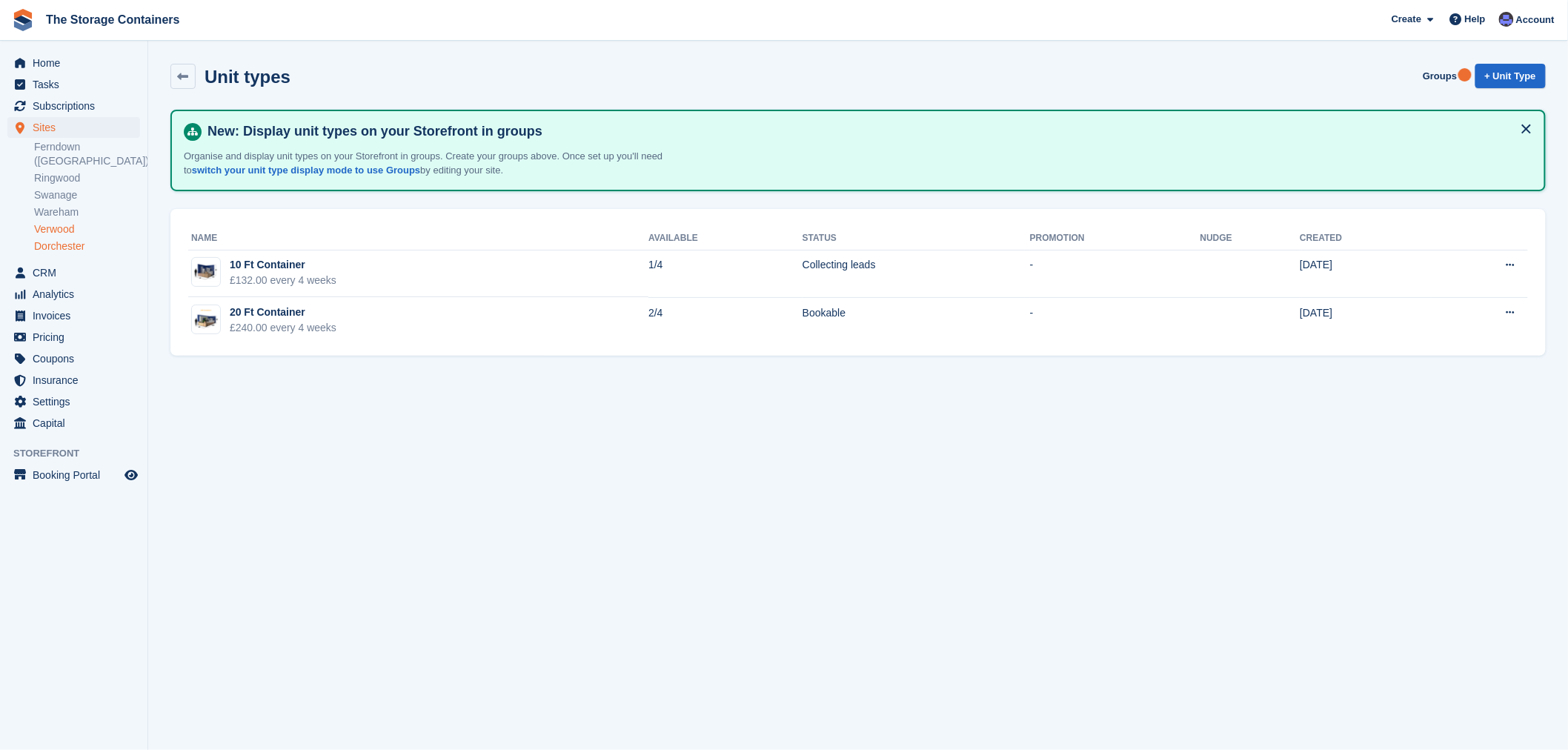
click at [55, 240] on link "Dorchester" at bounding box center [86, 246] width 106 height 15
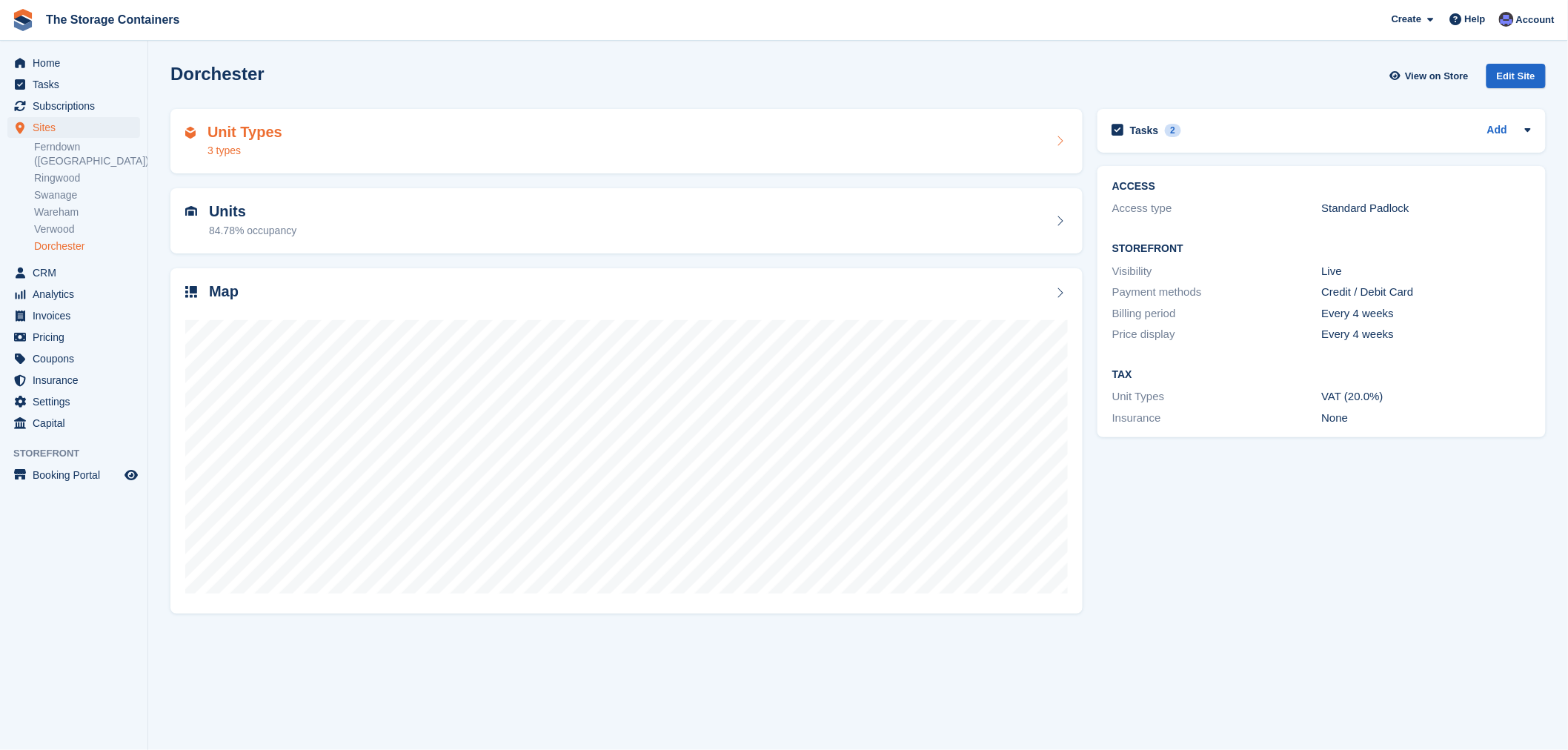
click at [462, 109] on div "Unit Types 3 types" at bounding box center [627, 141] width 912 height 65
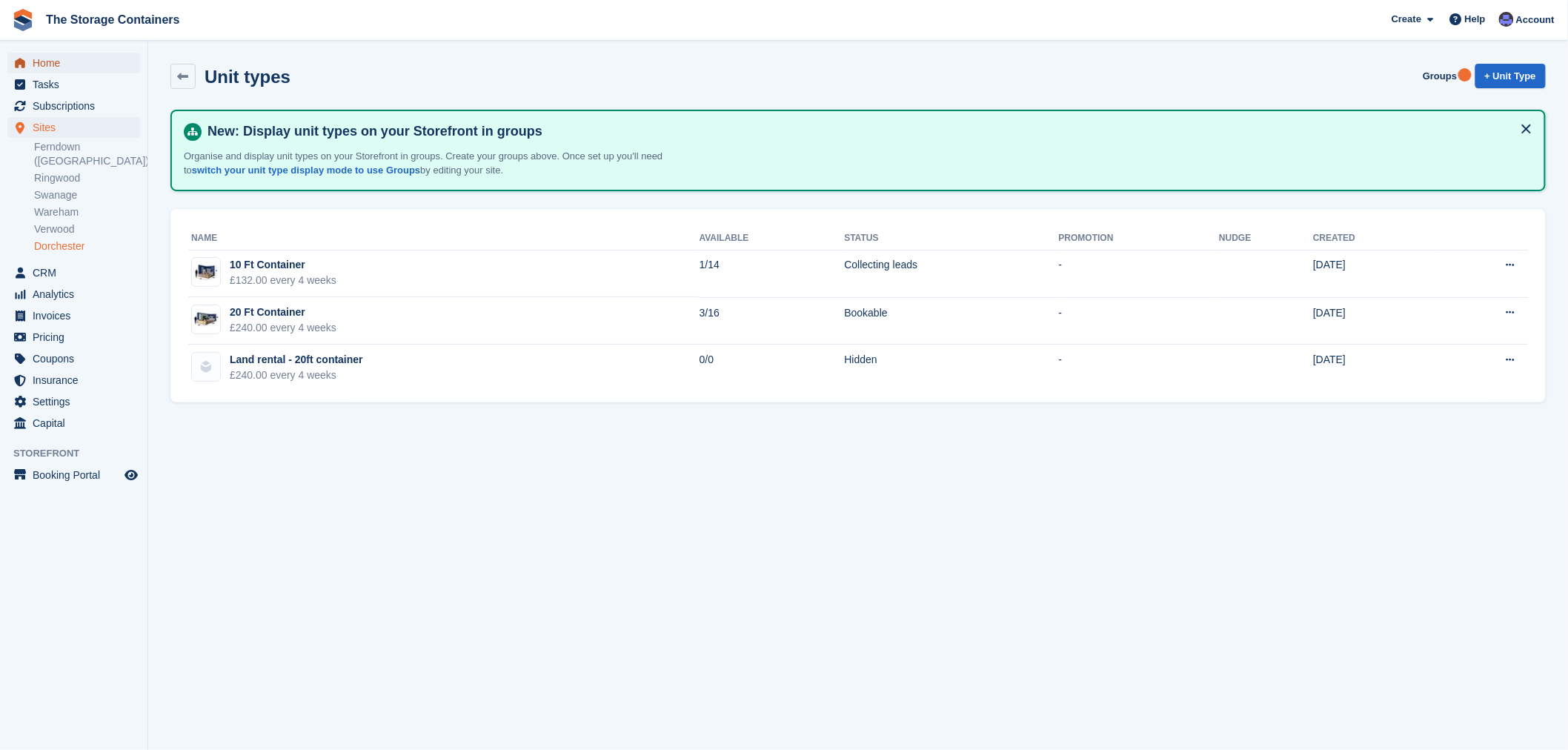
click at [86, 69] on span "Home" at bounding box center [78, 62] width 89 height 20
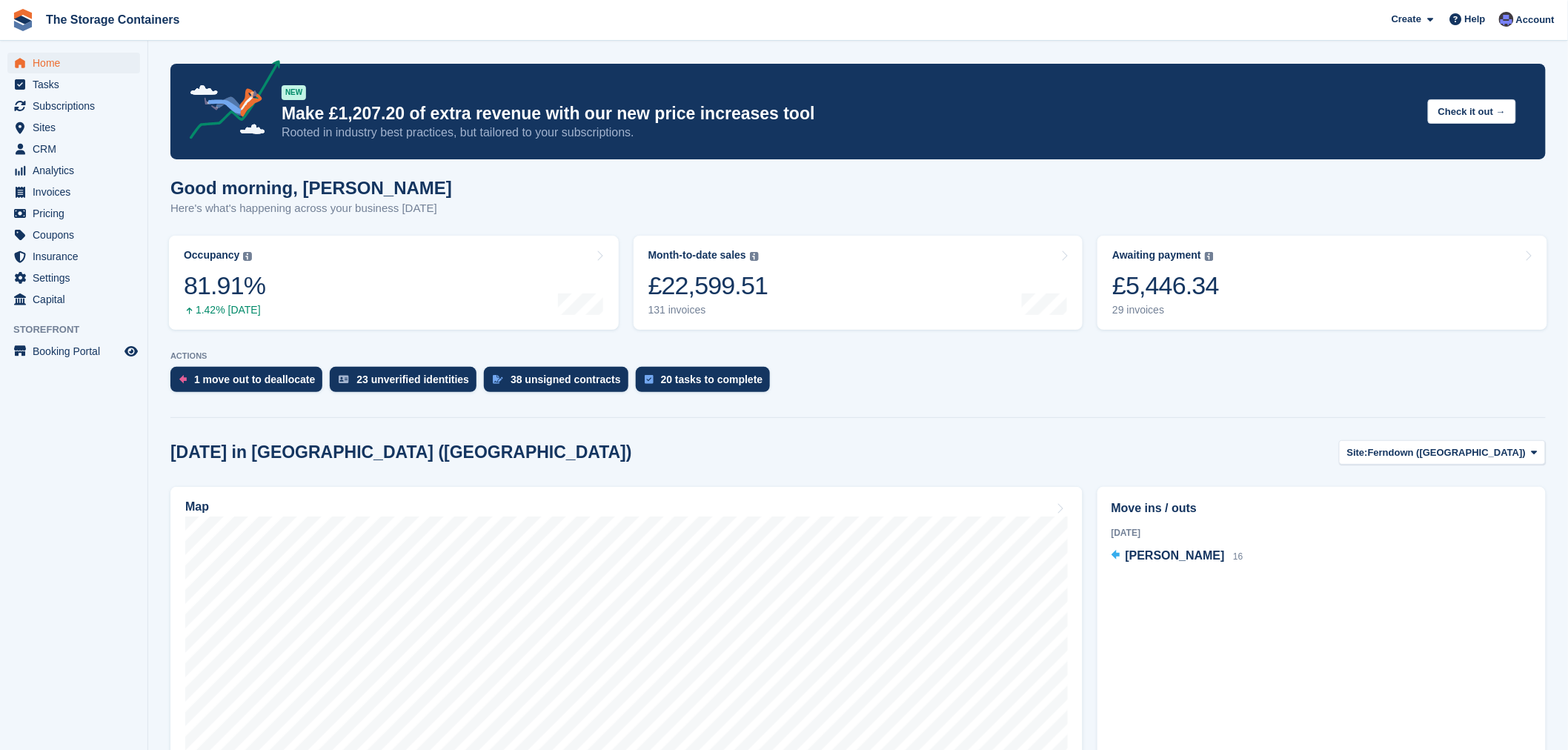
click at [1029, 406] on section "NEW Make £1,207.20 of extra revenue with our new price increases tool Rooted in…" at bounding box center [858, 567] width 1420 height 1133
click at [63, 117] on span "Sites" at bounding box center [78, 127] width 89 height 20
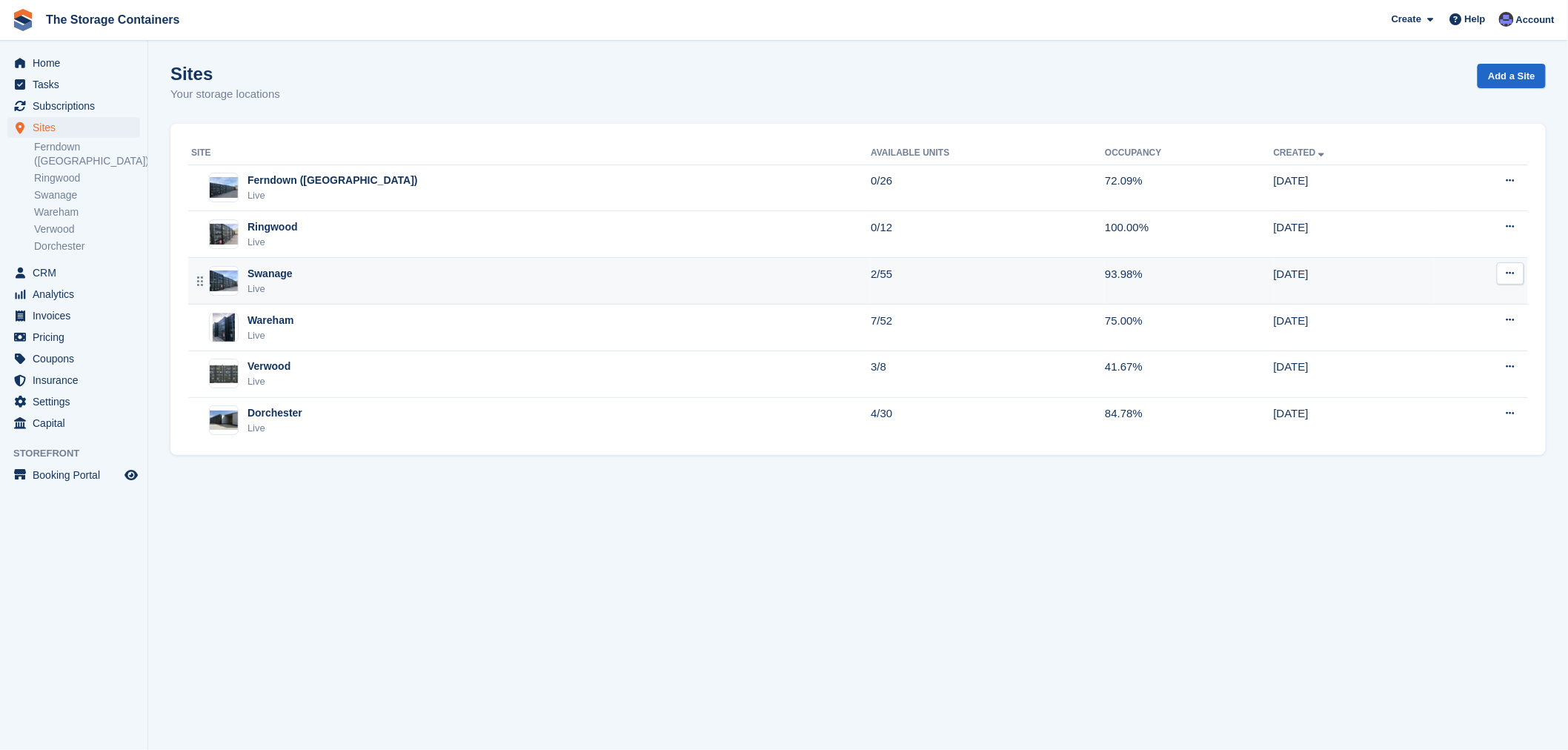
click at [497, 278] on div "Swanage Live" at bounding box center [531, 280] width 679 height 30
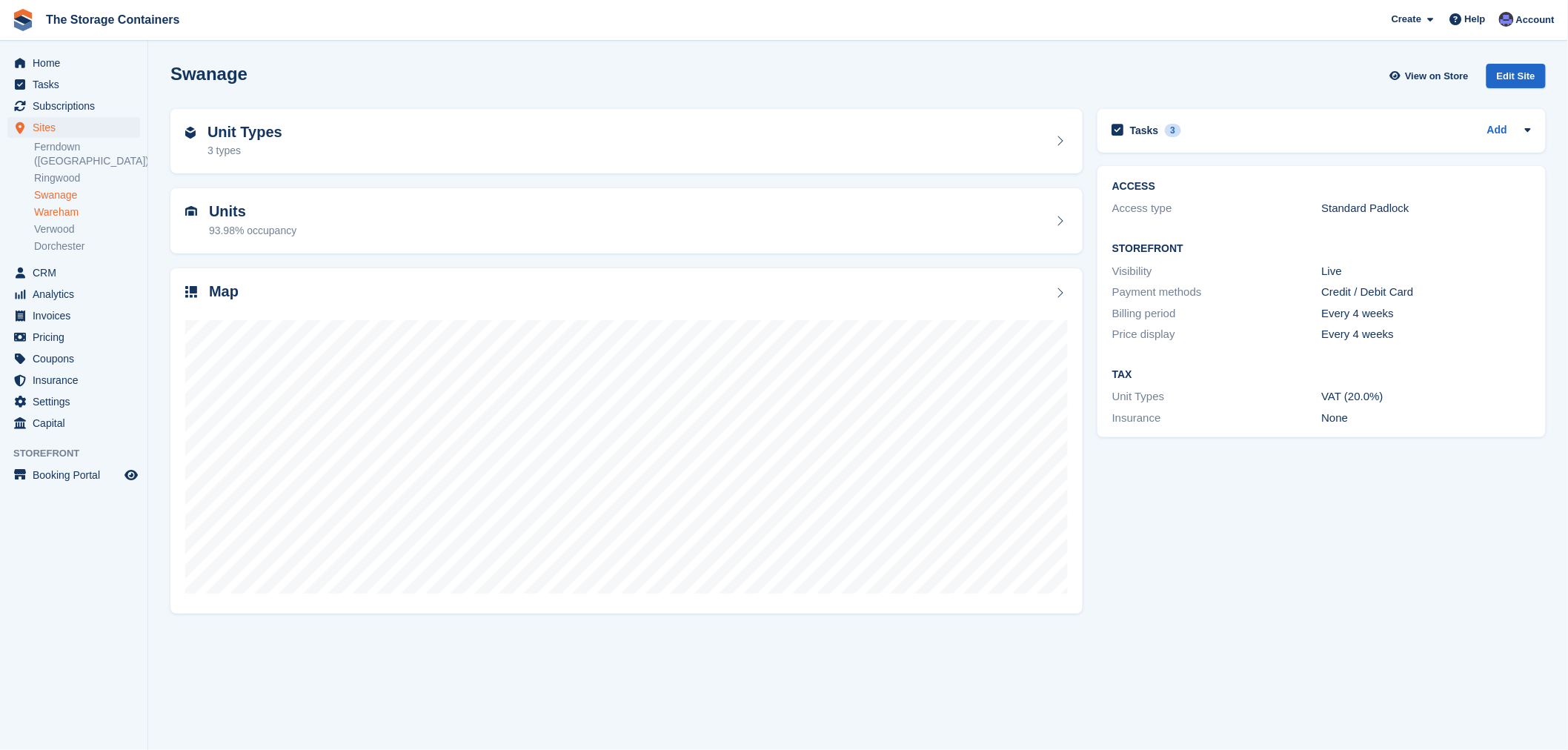
click at [43, 206] on link "Wareham" at bounding box center [86, 212] width 106 height 15
click at [327, 128] on div "Unit Types 2 types" at bounding box center [626, 142] width 882 height 36
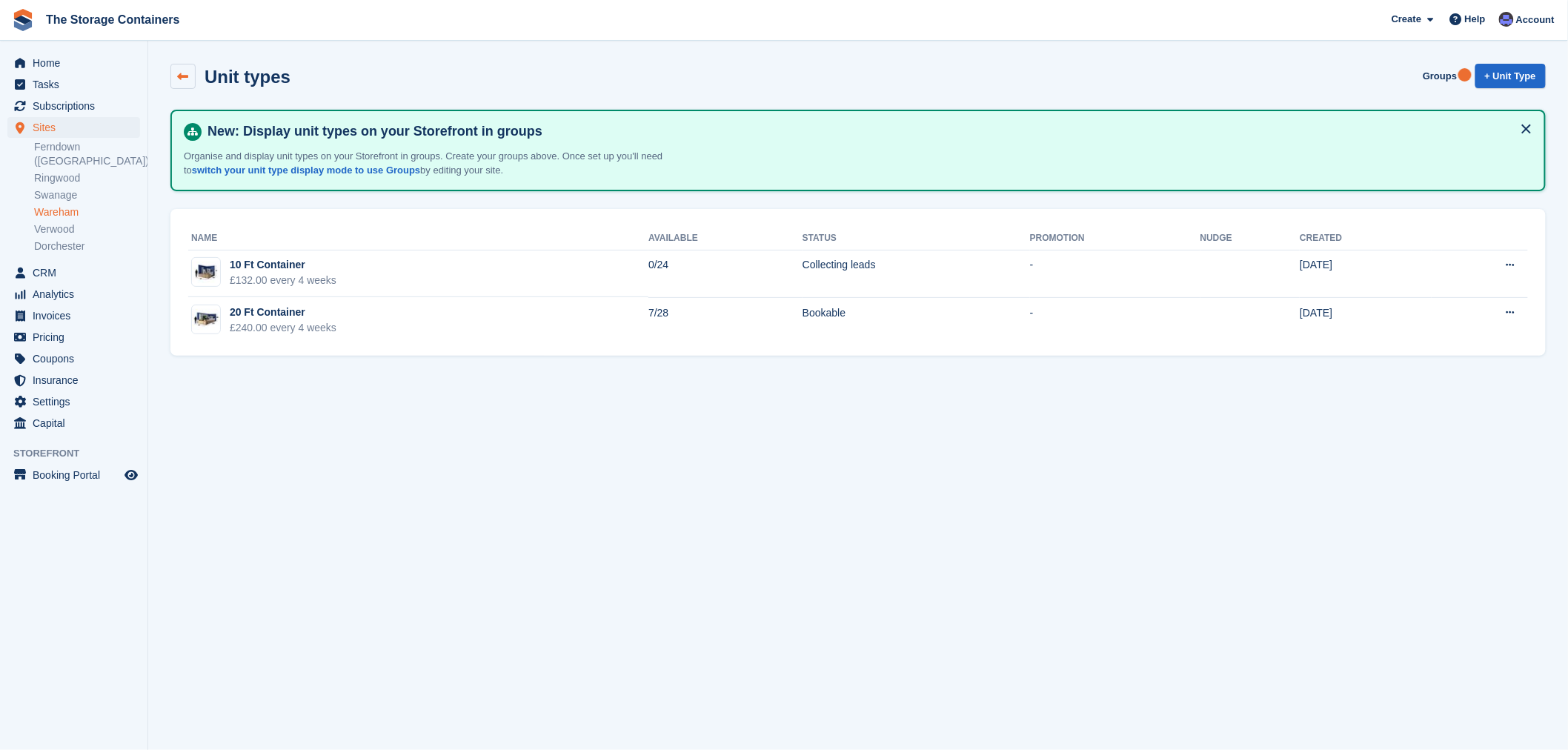
drag, startPoint x: 186, startPoint y: 71, endPoint x: 193, endPoint y: 77, distance: 9.2
click at [186, 71] on icon at bounding box center [182, 76] width 11 height 11
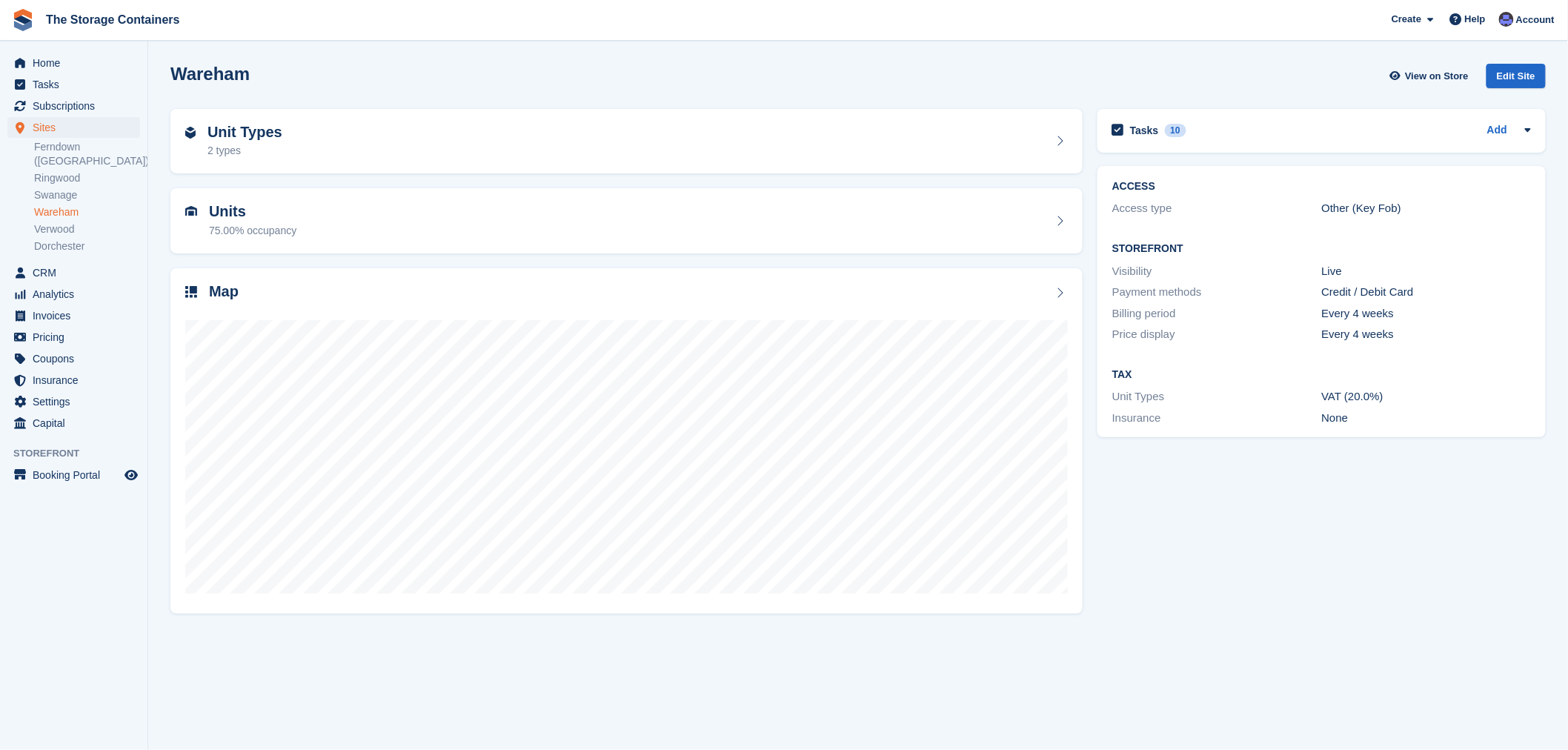
click at [1342, 556] on div "Tasks 10 Add has Ann emptied container?/returned fob? - confirm with accounts w…" at bounding box center [1321, 361] width 463 height 518
click at [64, 188] on link "Swanage" at bounding box center [86, 195] width 106 height 15
click at [46, 206] on link "Wareham" at bounding box center [86, 212] width 106 height 15
click at [62, 240] on link "Dorchester" at bounding box center [86, 246] width 106 height 15
